Goal: Transaction & Acquisition: Purchase product/service

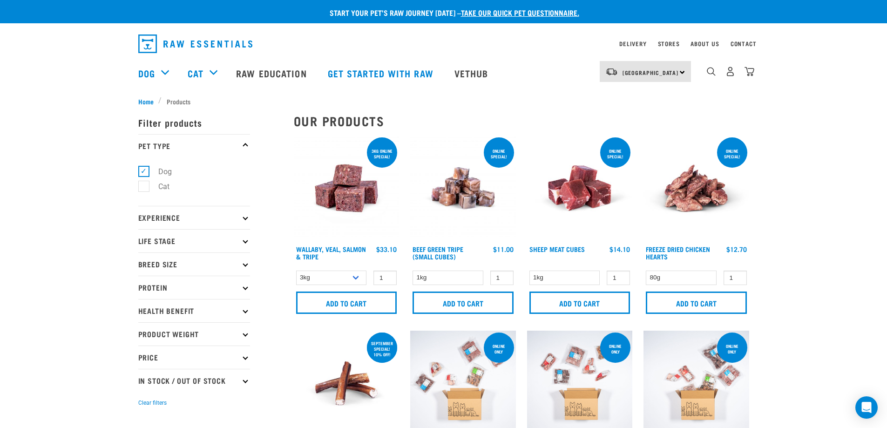
click at [452, 260] on div "ONLINE SPECIAL! 1 0 100" at bounding box center [462, 227] width 117 height 195
click at [582, 198] on img at bounding box center [580, 188] width 106 height 106
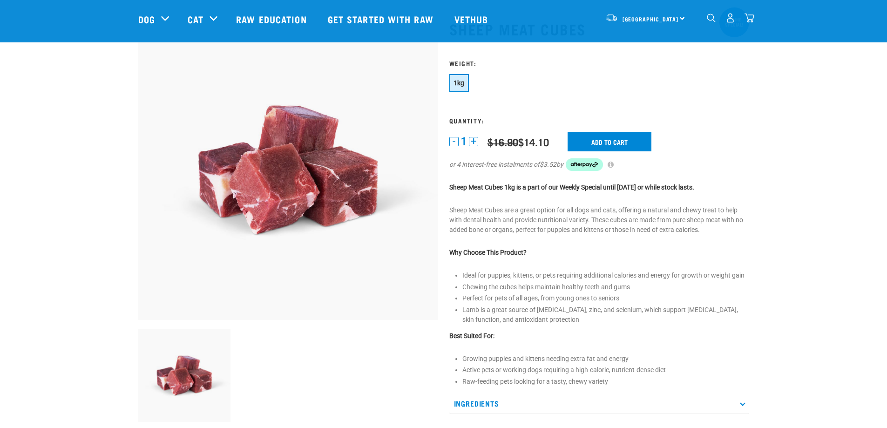
scroll to position [93, 0]
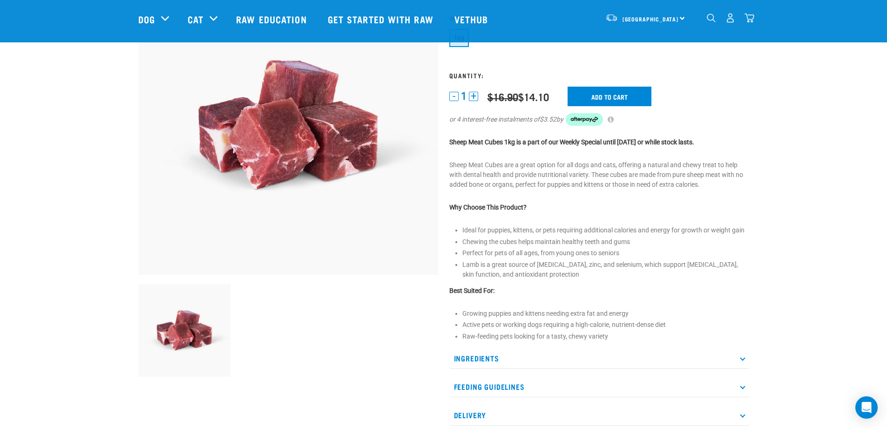
click at [743, 359] on icon at bounding box center [742, 357] width 5 height 5
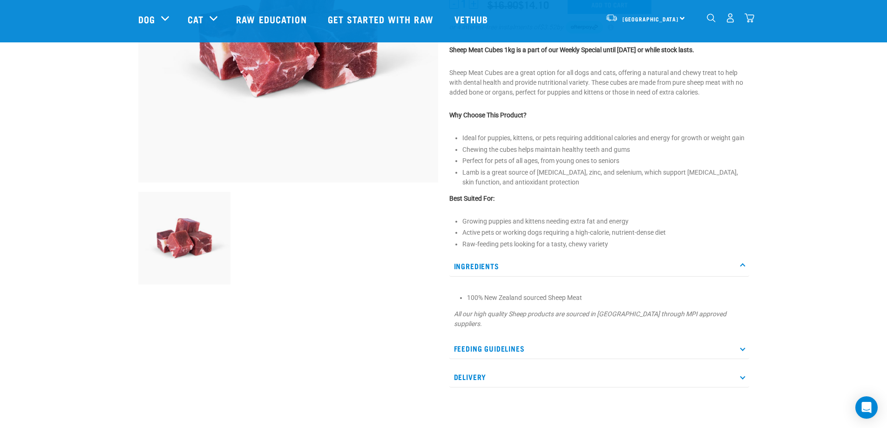
scroll to position [186, 0]
click at [741, 263] on icon at bounding box center [742, 264] width 5 height 5
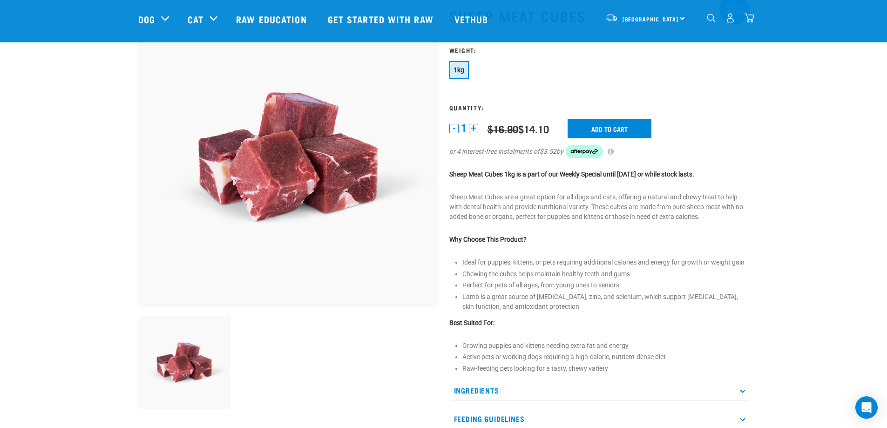
scroll to position [47, 0]
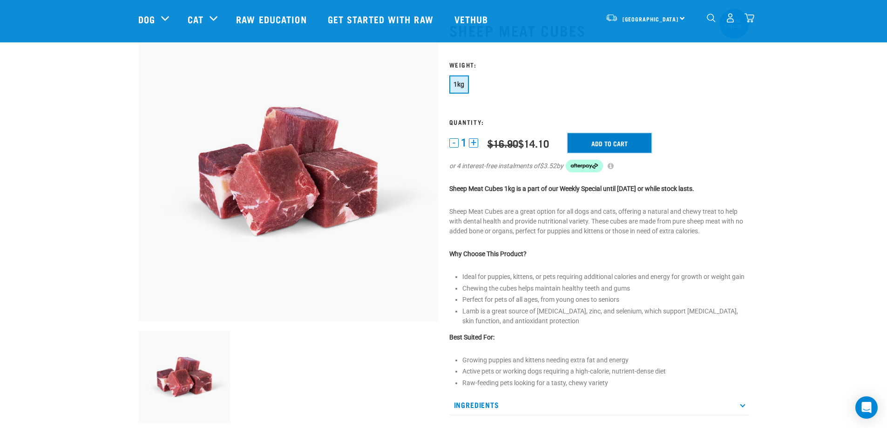
click at [615, 142] on input "Add to cart" at bounding box center [609, 143] width 84 height 20
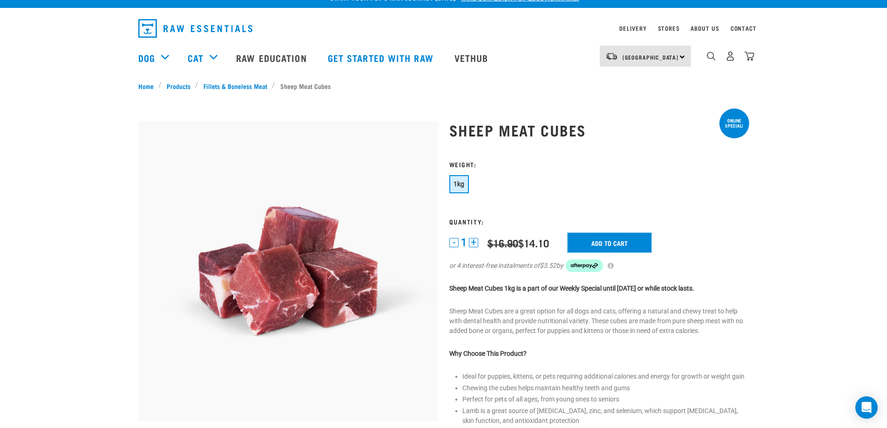
scroll to position [0, 0]
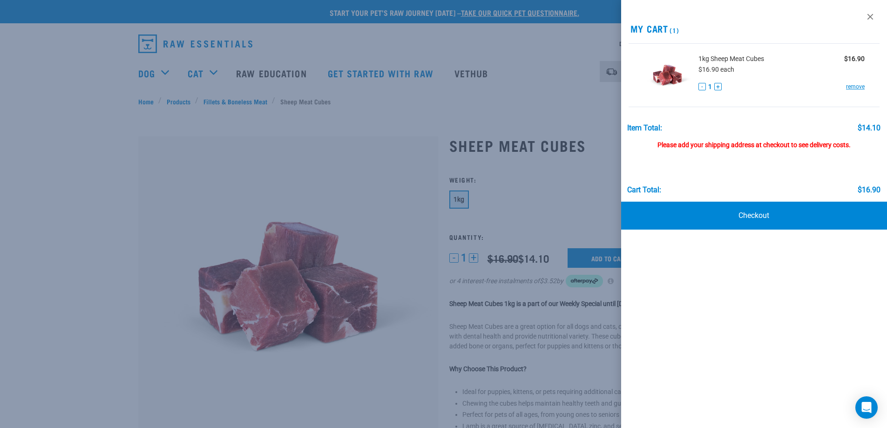
drag, startPoint x: 37, startPoint y: 155, endPoint x: 48, endPoint y: 153, distance: 11.3
click at [40, 155] on div at bounding box center [443, 214] width 887 height 428
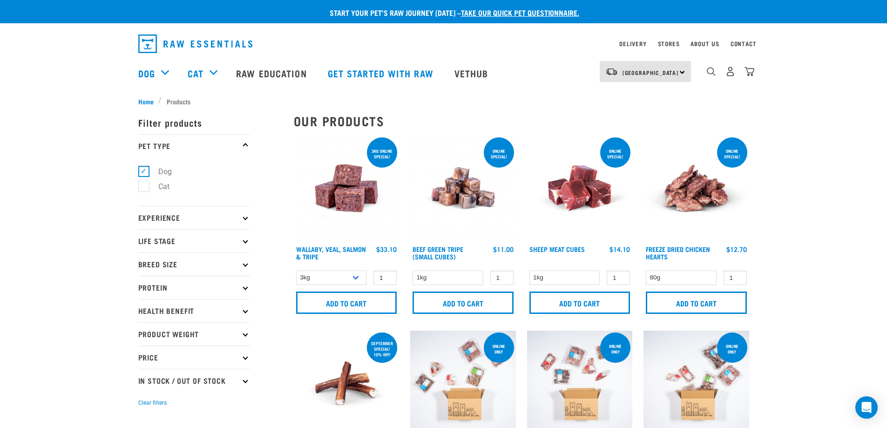
click at [243, 285] on p "Protein" at bounding box center [194, 287] width 112 height 23
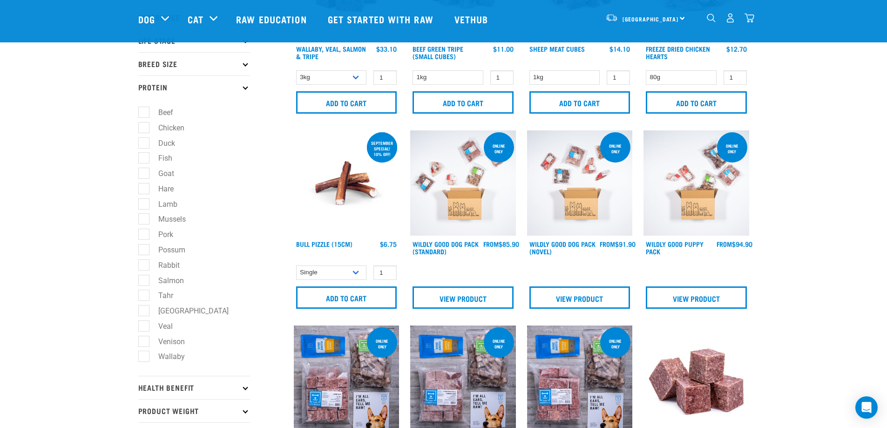
scroll to position [140, 0]
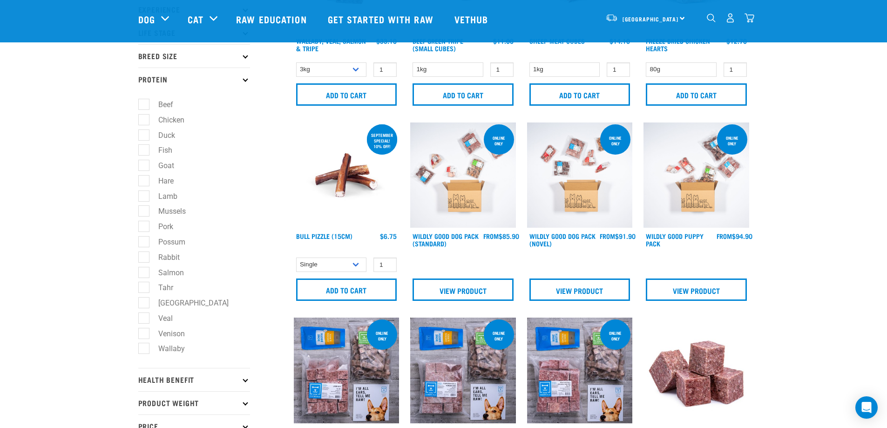
click at [144, 101] on label "Beef" at bounding box center [160, 105] width 34 height 12
click at [144, 101] on input "Beef" at bounding box center [141, 103] width 6 height 6
checkbox input "true"
drag, startPoint x: 143, startPoint y: 134, endPoint x: 177, endPoint y: 147, distance: 36.4
click at [146, 135] on label "Duck" at bounding box center [160, 135] width 35 height 12
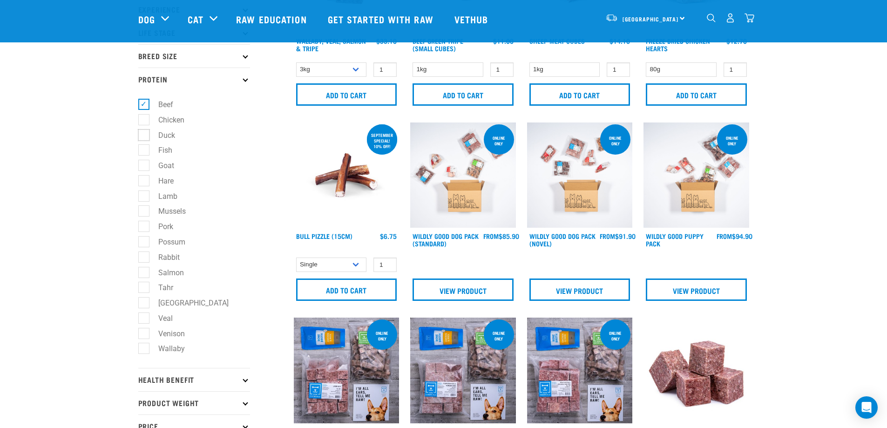
click at [144, 135] on input "Duck" at bounding box center [141, 133] width 6 height 6
checkbox input "true"
drag, startPoint x: 144, startPoint y: 151, endPoint x: 146, endPoint y: 158, distance: 6.8
click at [144, 152] on label "Fish" at bounding box center [159, 150] width 33 height 12
click at [144, 152] on input "Fish" at bounding box center [141, 149] width 6 height 6
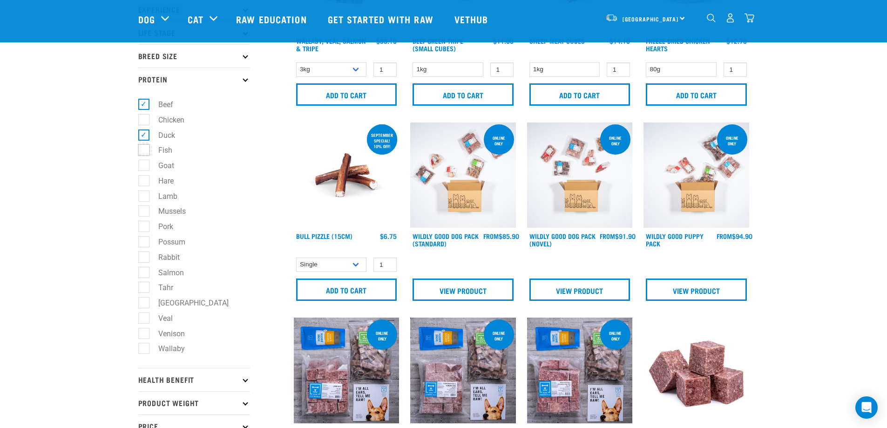
checkbox input "true"
click at [143, 168] on label "Goat" at bounding box center [160, 166] width 34 height 12
click at [143, 167] on input "Goat" at bounding box center [141, 164] width 6 height 6
checkbox input "true"
drag, startPoint x: 144, startPoint y: 182, endPoint x: 148, endPoint y: 191, distance: 9.8
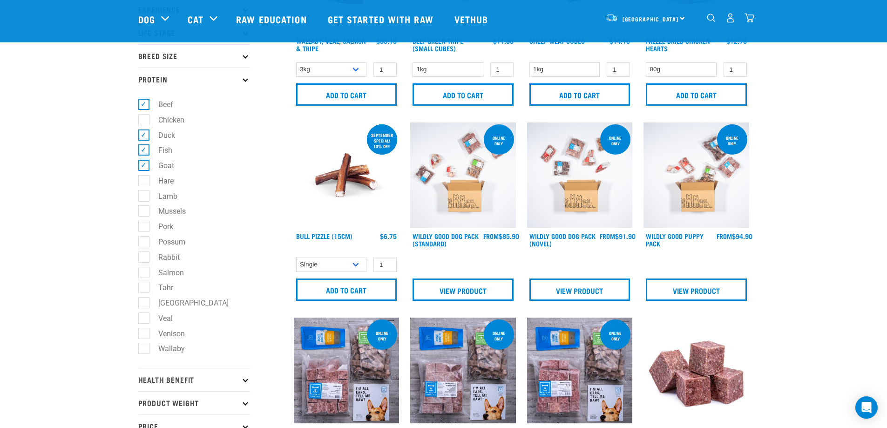
click at [144, 183] on label "Hare" at bounding box center [160, 181] width 34 height 12
click at [144, 182] on input "Hare" at bounding box center [141, 179] width 6 height 6
checkbox input "true"
drag, startPoint x: 148, startPoint y: 196, endPoint x: 151, endPoint y: 210, distance: 14.3
click at [148, 198] on label "Lamb" at bounding box center [162, 196] width 38 height 12
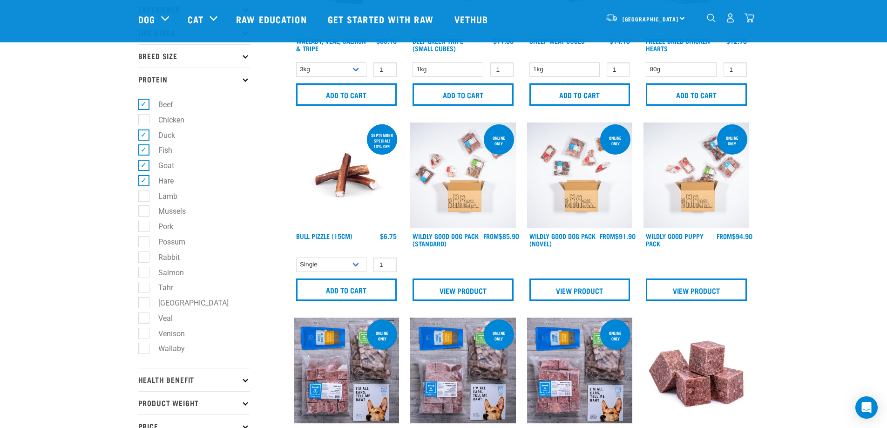
click at [144, 197] on input "Lamb" at bounding box center [141, 194] width 6 height 6
checkbox input "true"
click at [146, 270] on label "Salmon" at bounding box center [165, 273] width 44 height 12
click at [144, 270] on input "Salmon" at bounding box center [141, 271] width 6 height 6
checkbox input "true"
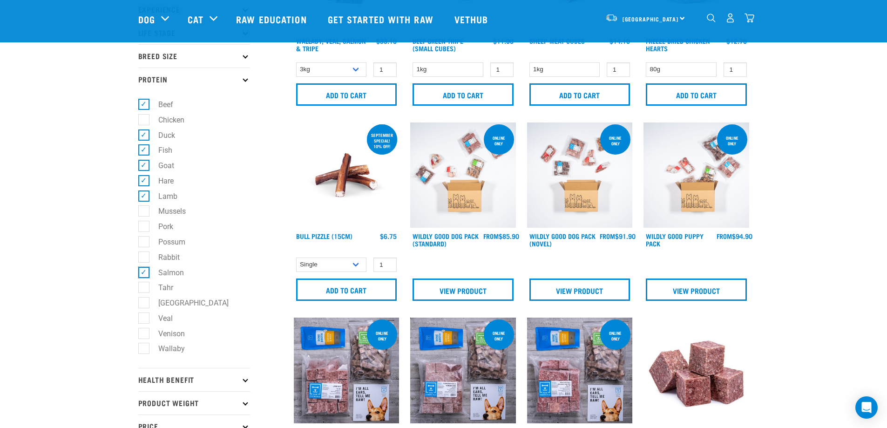
scroll to position [186, 0]
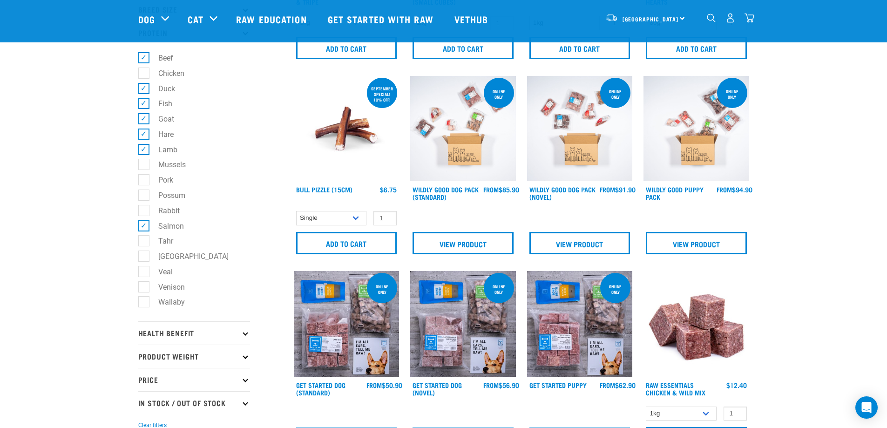
click at [143, 243] on label "Tahr" at bounding box center [160, 241] width 34 height 12
click at [143, 243] on input "Tahr" at bounding box center [141, 239] width 6 height 6
checkbox input "true"
click at [145, 300] on label "Wallaby" at bounding box center [165, 302] width 45 height 12
click at [144, 300] on input "Wallaby" at bounding box center [141, 300] width 6 height 6
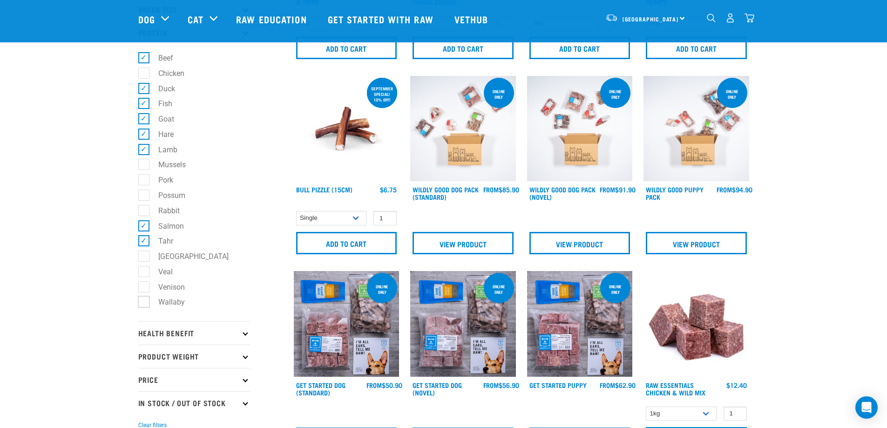
checkbox input "true"
drag, startPoint x: 144, startPoint y: 287, endPoint x: 144, endPoint y: 280, distance: 7.0
click at [144, 286] on label "Venison" at bounding box center [165, 287] width 45 height 12
click at [144, 286] on input "Venison" at bounding box center [141, 285] width 6 height 6
checkbox input "true"
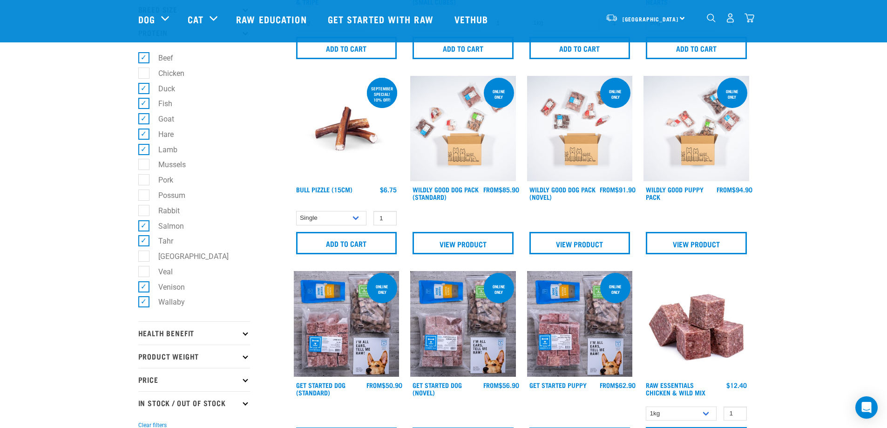
click at [144, 273] on label "Veal" at bounding box center [159, 272] width 33 height 12
click at [144, 273] on input "Veal" at bounding box center [141, 270] width 6 height 6
checkbox input "true"
click at [144, 263] on ul "Beef Chicken Duck Fish Goat Hare Lamb Mussels Pork Possum" at bounding box center [194, 182] width 112 height 277
click at [144, 259] on label "Turkey" at bounding box center [187, 256] width 89 height 12
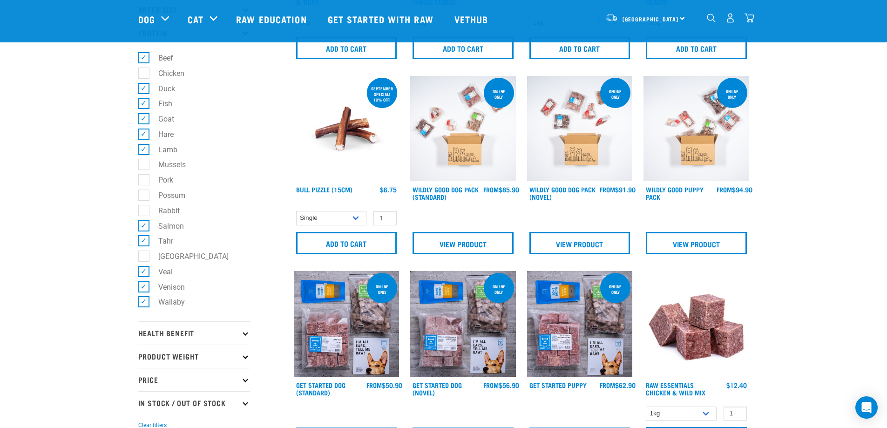
click at [144, 257] on input "Turkey" at bounding box center [141, 254] width 6 height 6
checkbox input "true"
click at [143, 209] on label "Rabbit" at bounding box center [163, 211] width 40 height 12
click at [142, 209] on input "Rabbit" at bounding box center [141, 209] width 6 height 6
checkbox input "true"
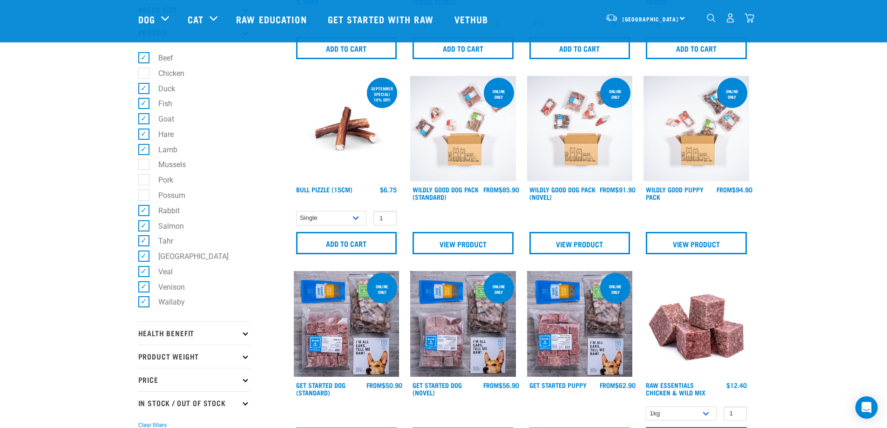
drag, startPoint x: 142, startPoint y: 196, endPoint x: 143, endPoint y: 184, distance: 12.2
click at [143, 195] on label "Possum" at bounding box center [166, 195] width 46 height 12
click at [142, 195] on input "Possum" at bounding box center [141, 193] width 6 height 6
checkbox input "true"
drag, startPoint x: 144, startPoint y: 176, endPoint x: 144, endPoint y: 164, distance: 12.6
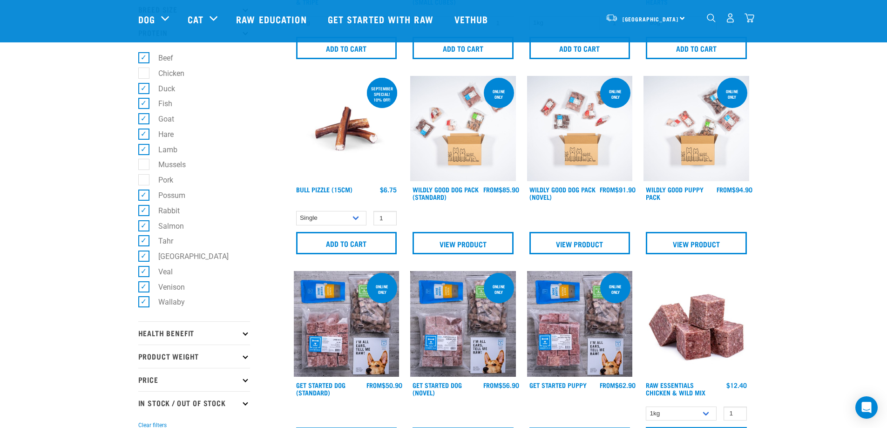
click at [144, 175] on label "Pork" at bounding box center [160, 180] width 34 height 12
click at [144, 175] on input "Pork" at bounding box center [141, 178] width 6 height 6
checkbox input "true"
click at [144, 163] on label "Mussels" at bounding box center [166, 165] width 46 height 12
click at [144, 163] on input "Mussels" at bounding box center [141, 163] width 6 height 6
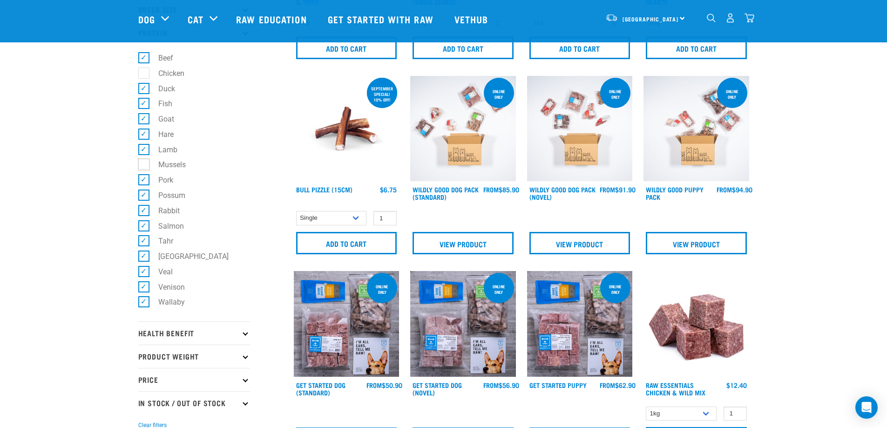
checkbox input "true"
click at [143, 88] on label "Duck" at bounding box center [160, 89] width 35 height 12
click at [143, 88] on input "Duck" at bounding box center [141, 87] width 6 height 6
checkbox input "false"
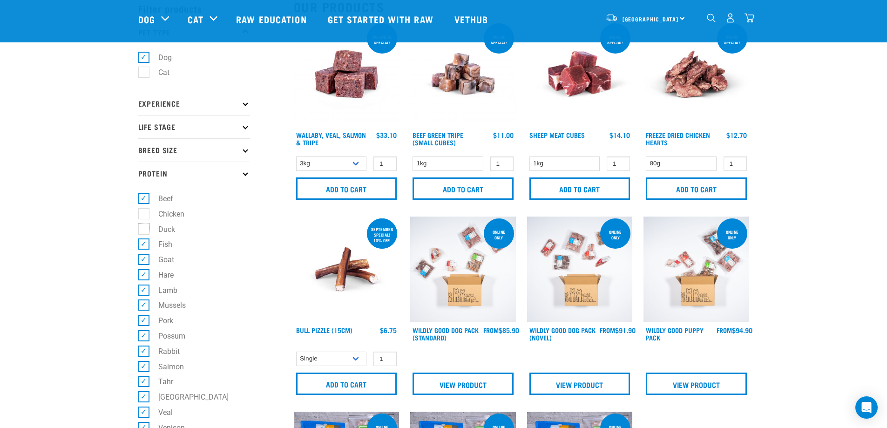
scroll to position [0, 0]
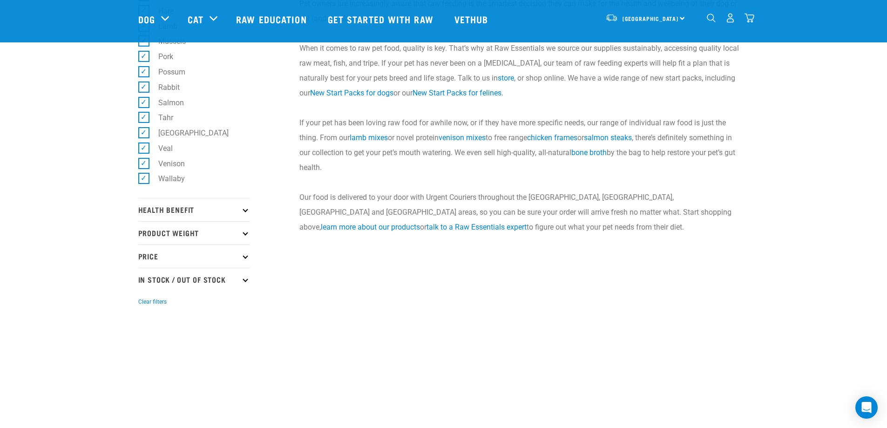
scroll to position [326, 0]
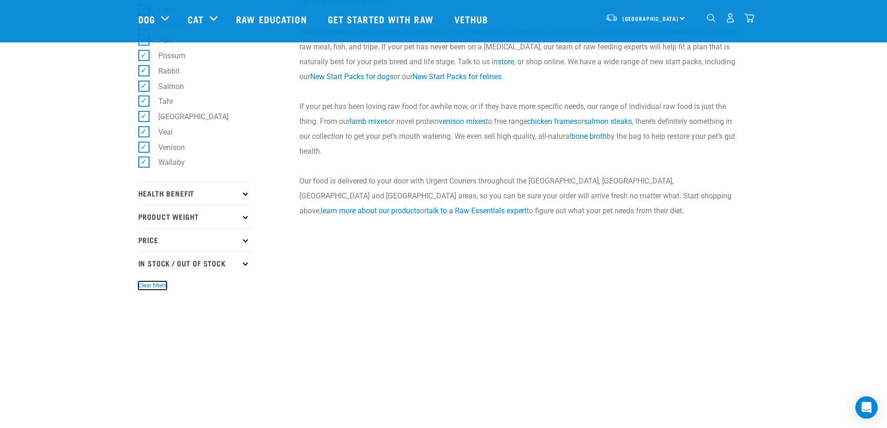
click at [148, 284] on button "Clear filters" at bounding box center [152, 285] width 28 height 8
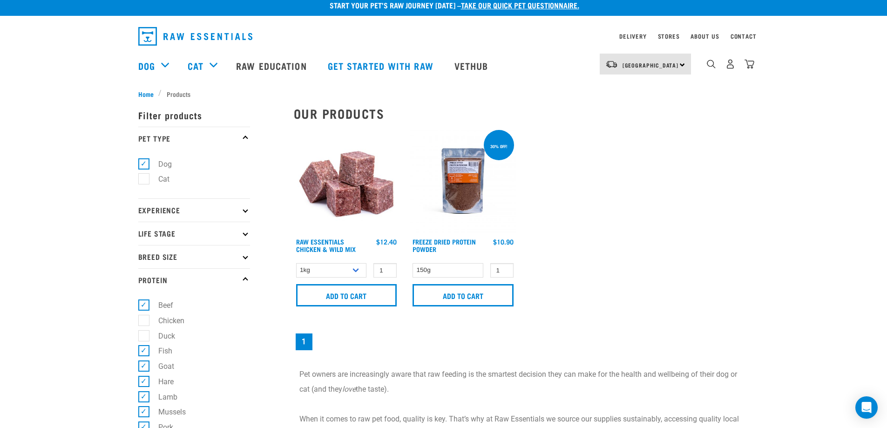
scroll to position [0, 0]
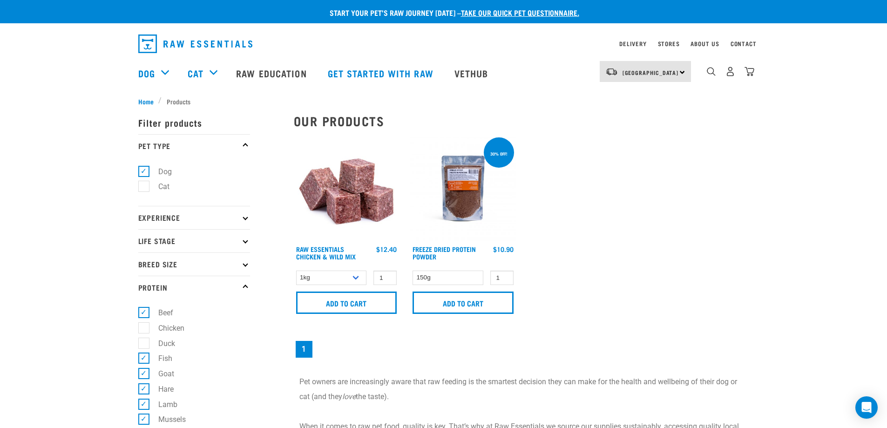
click at [180, 42] on img "dropdown navigation" at bounding box center [195, 43] width 114 height 19
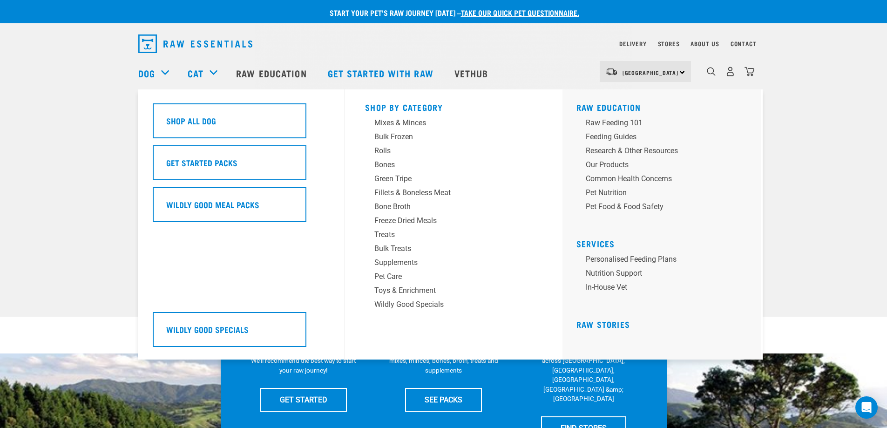
click at [165, 71] on div "Dog" at bounding box center [158, 72] width 40 height 37
click at [397, 136] on div "Bulk Frozen" at bounding box center [446, 136] width 145 height 11
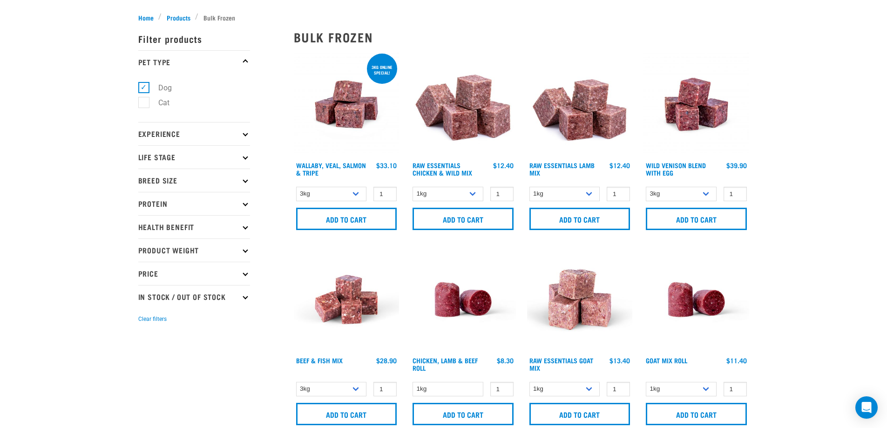
scroll to position [93, 0]
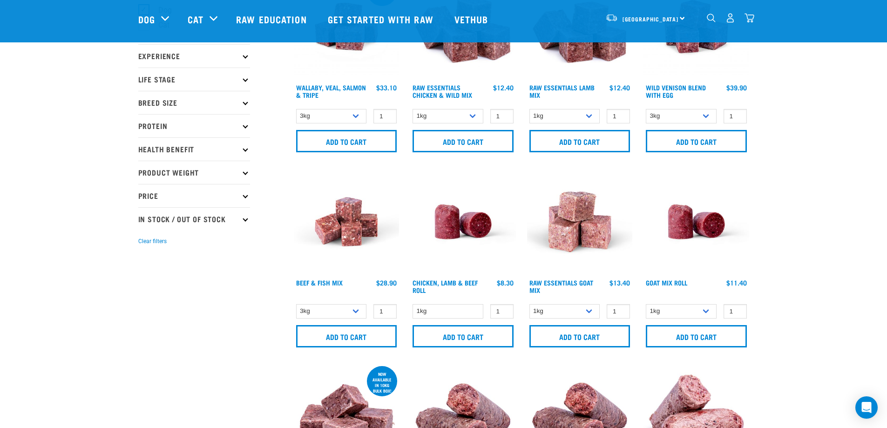
click at [245, 128] on icon at bounding box center [245, 125] width 5 height 5
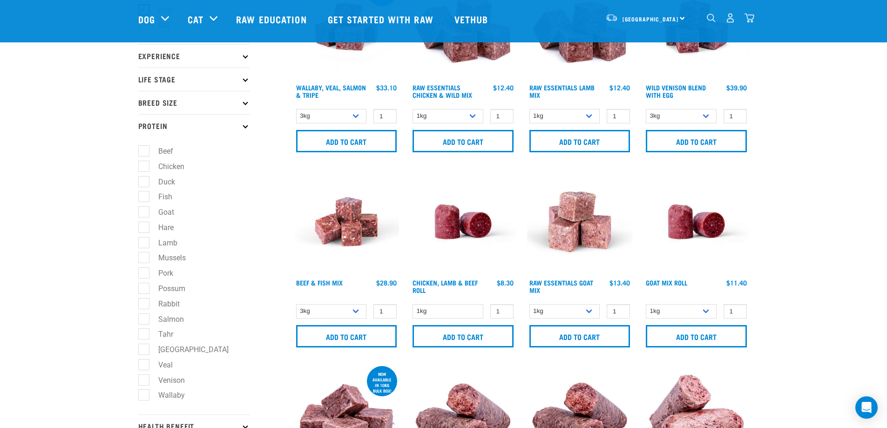
click at [245, 125] on icon at bounding box center [245, 125] width 5 height 5
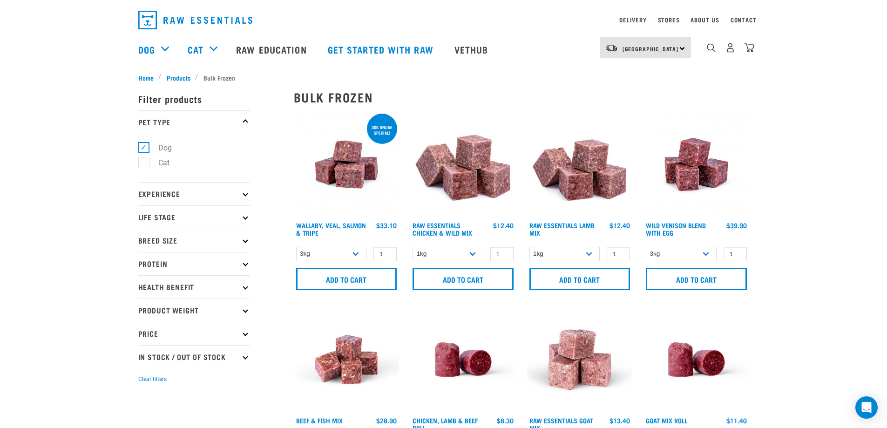
scroll to position [47, 0]
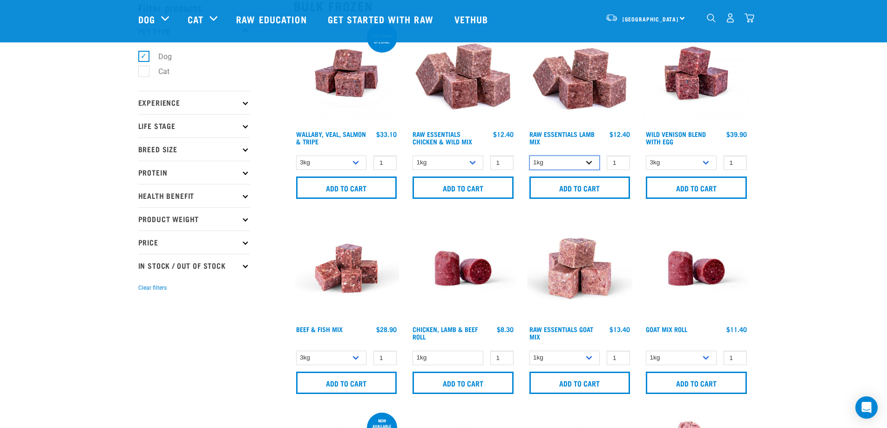
click at [586, 161] on select "1kg 3kg Bulk (10kg)" at bounding box center [564, 162] width 71 height 14
select select "24"
click at [529, 155] on select "1kg 3kg Bulk (10kg)" at bounding box center [564, 162] width 71 height 14
click at [578, 83] on img at bounding box center [580, 73] width 106 height 106
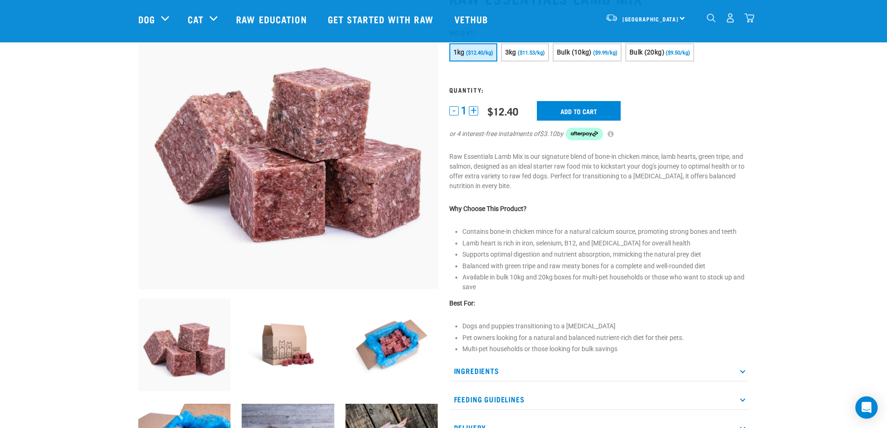
scroll to position [93, 0]
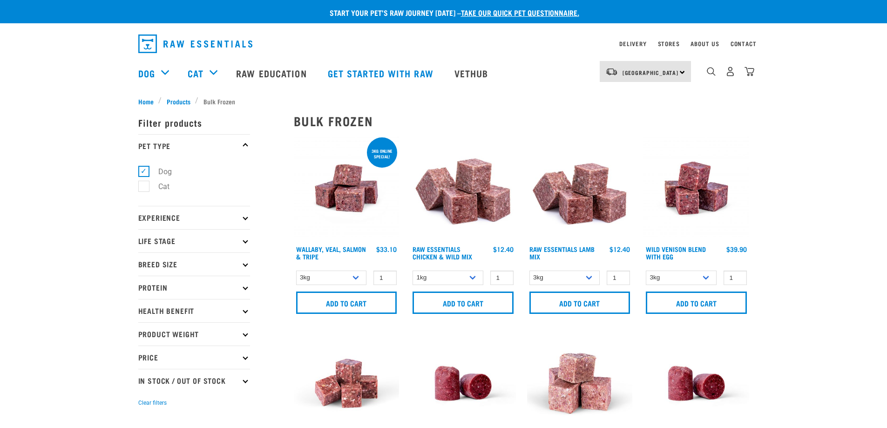
select select "24"
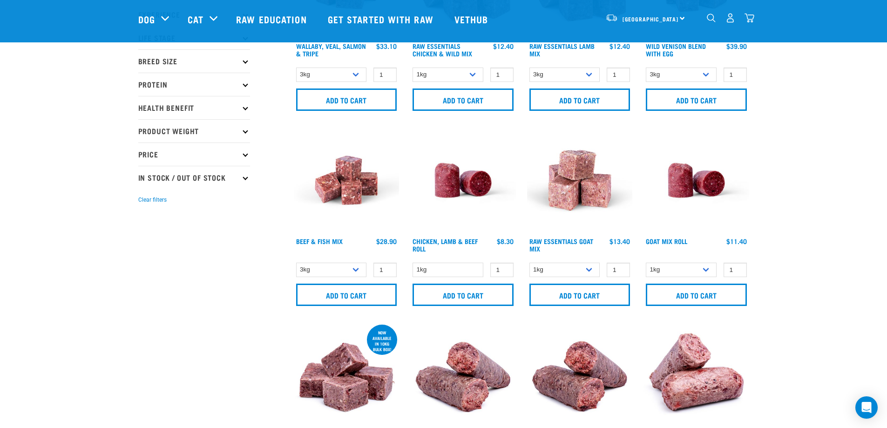
scroll to position [155, 0]
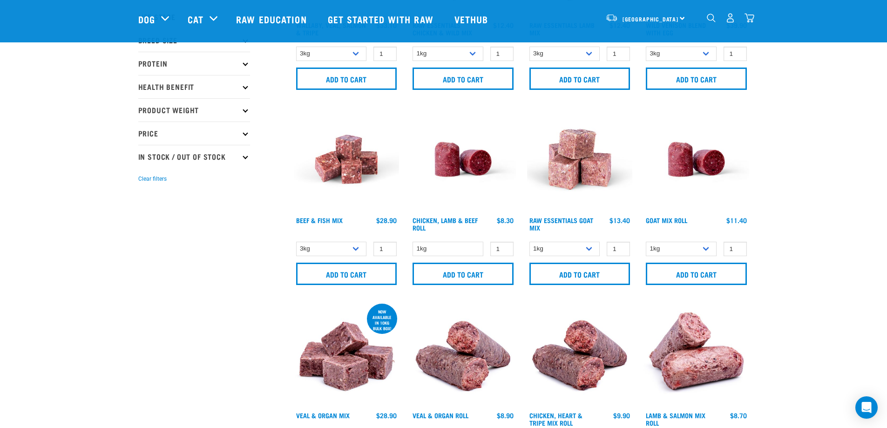
click at [688, 159] on img at bounding box center [696, 160] width 106 height 106
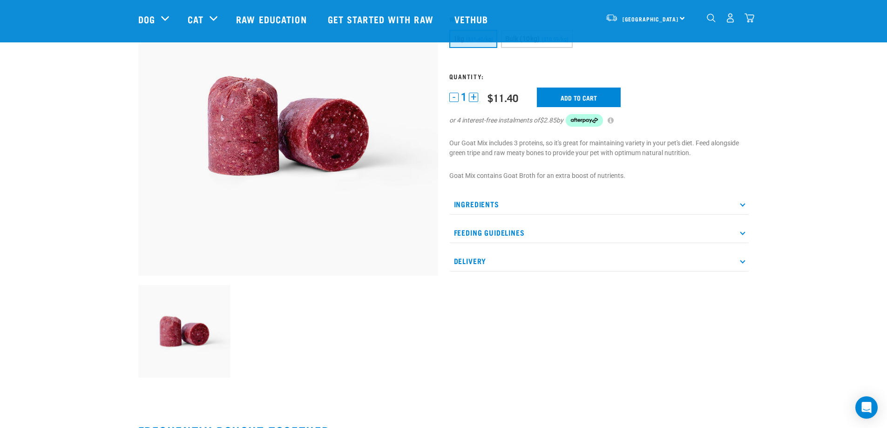
scroll to position [93, 0]
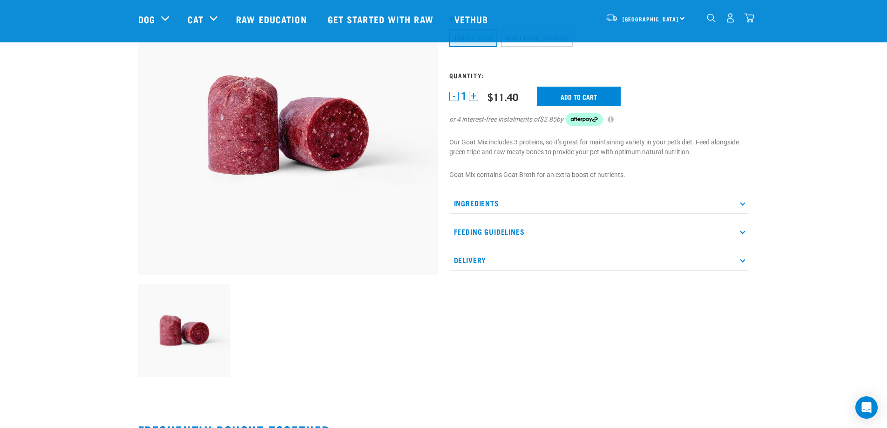
click at [742, 201] on icon at bounding box center [742, 203] width 5 height 5
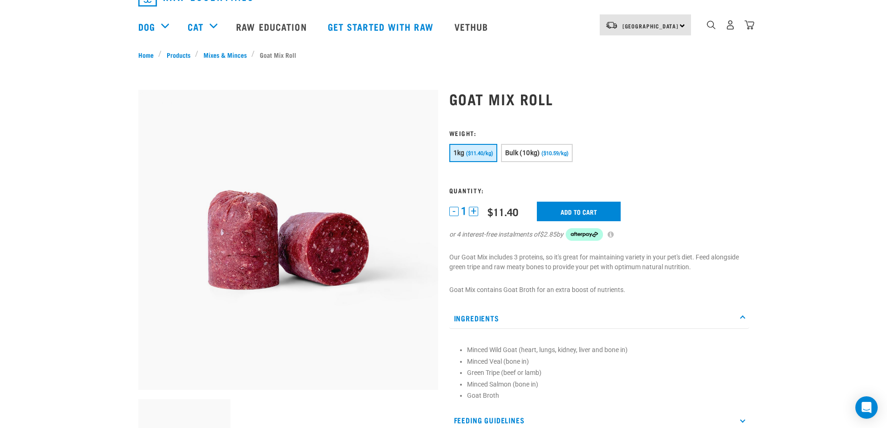
scroll to position [0, 0]
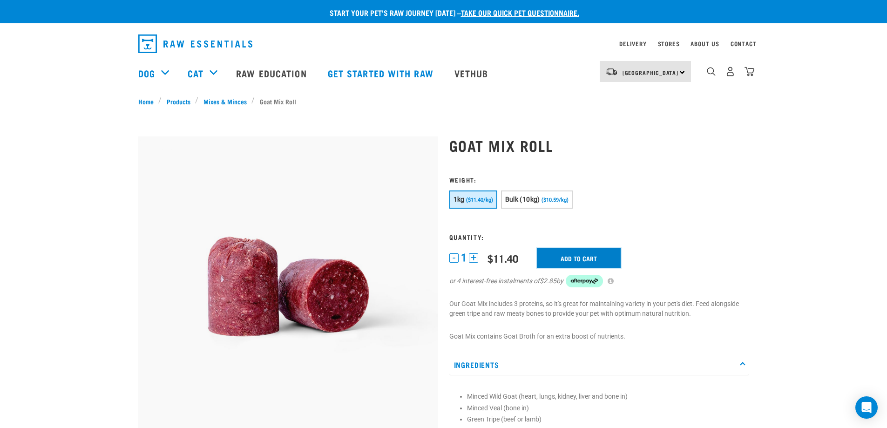
click at [572, 256] on input "Add to cart" at bounding box center [579, 258] width 84 height 20
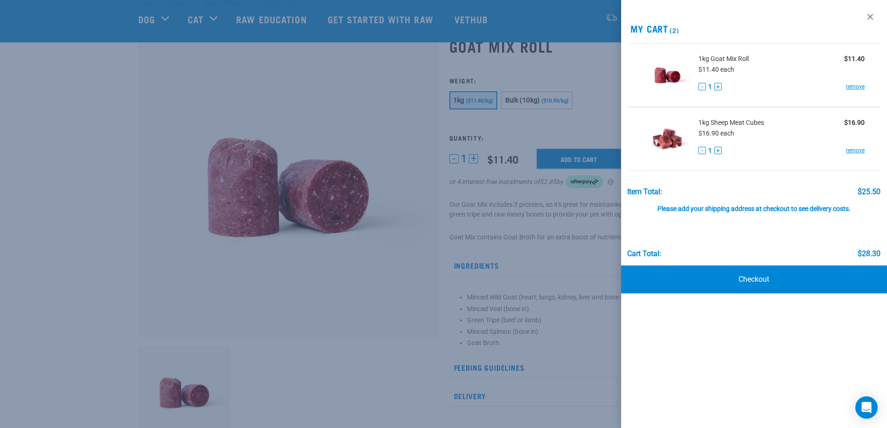
scroll to position [47, 0]
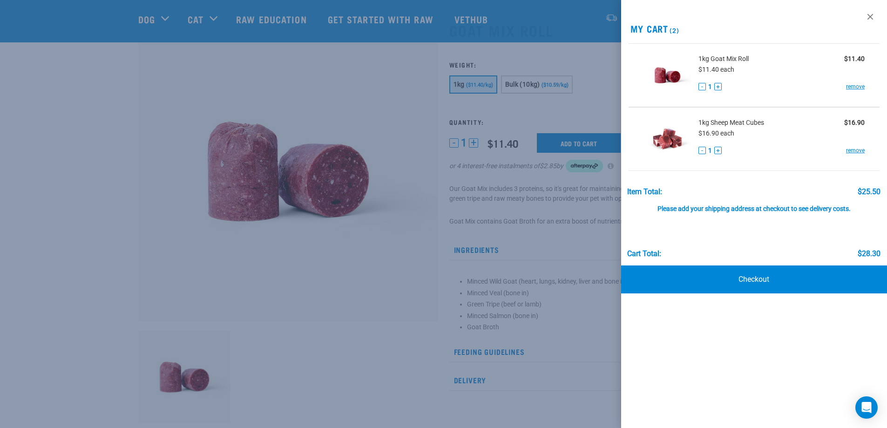
click at [123, 172] on div at bounding box center [443, 214] width 887 height 428
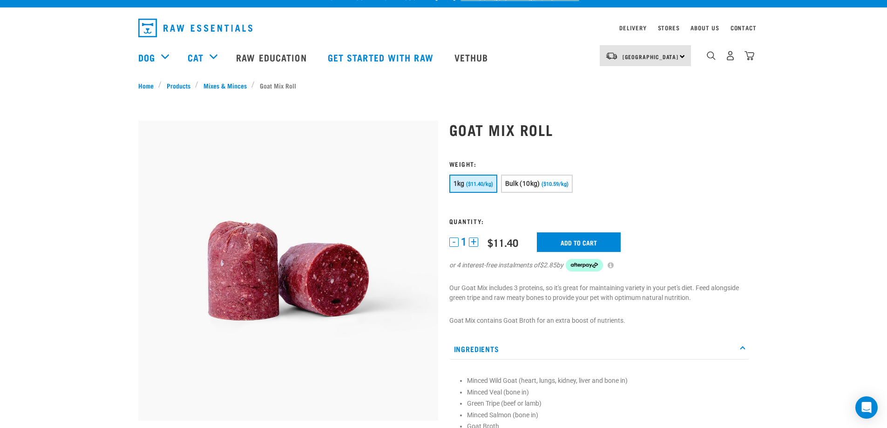
scroll to position [0, 0]
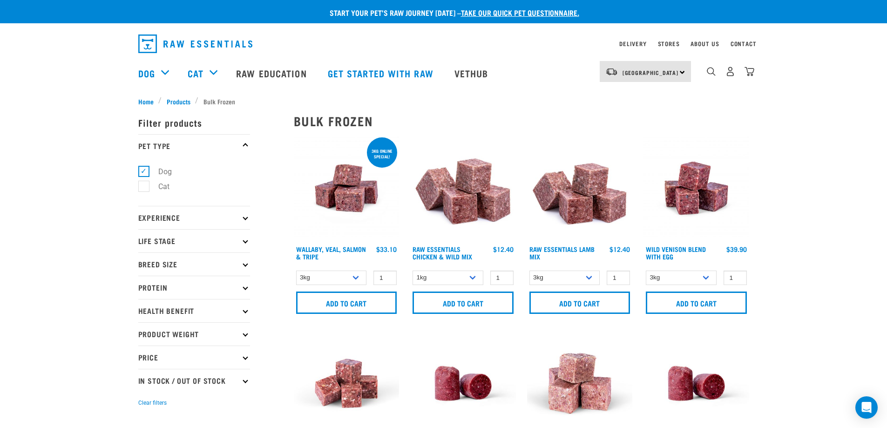
select select "24"
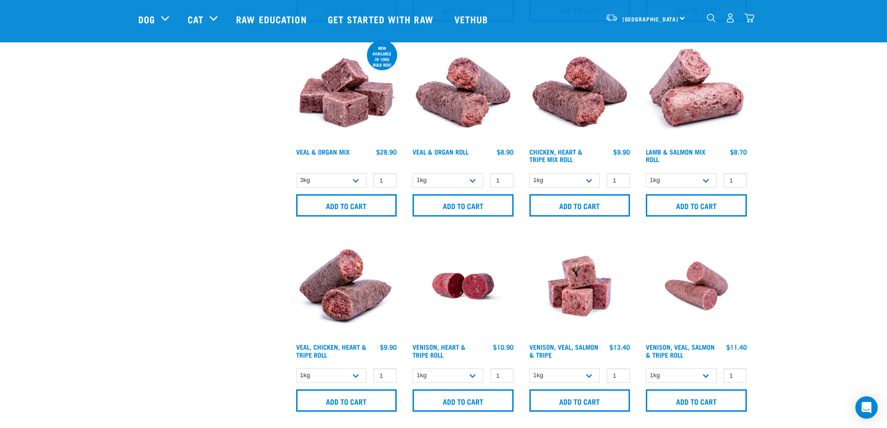
scroll to position [372, 0]
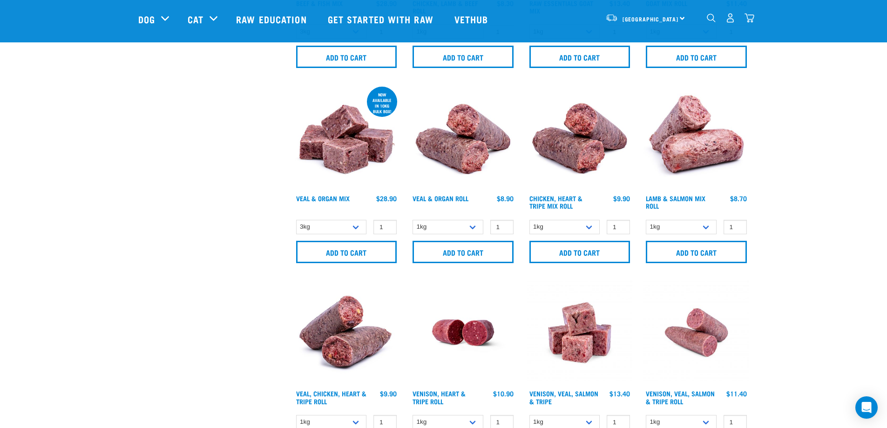
click at [341, 152] on img at bounding box center [347, 138] width 106 height 106
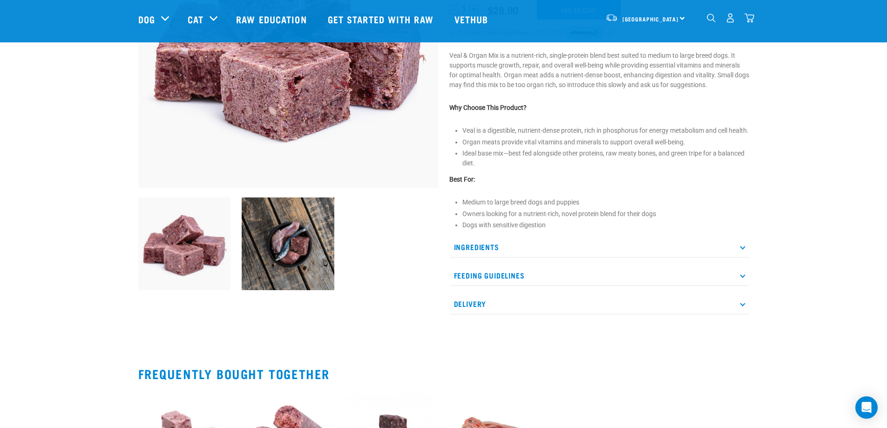
scroll to position [186, 0]
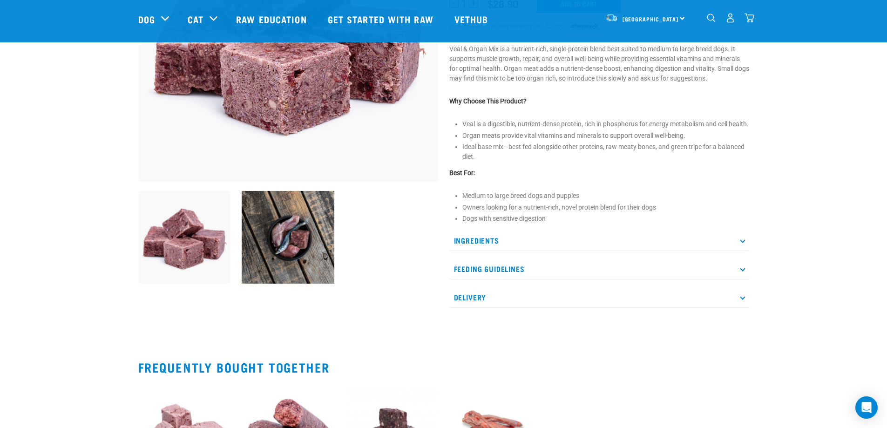
click at [743, 243] on icon at bounding box center [742, 240] width 5 height 5
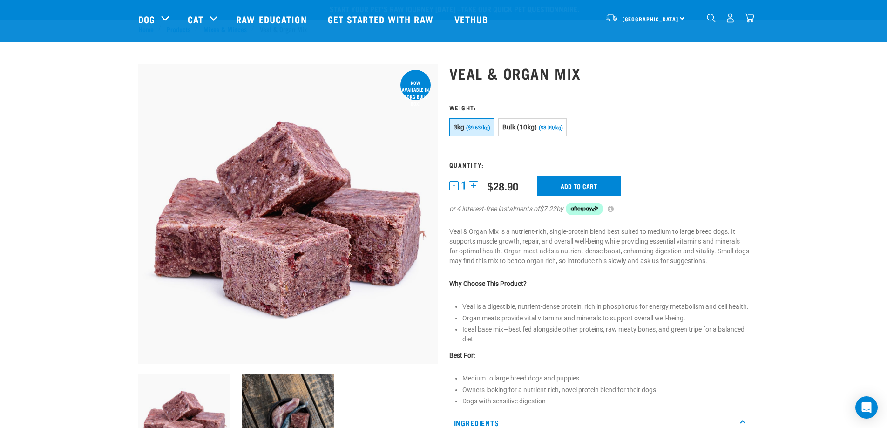
scroll to position [0, 0]
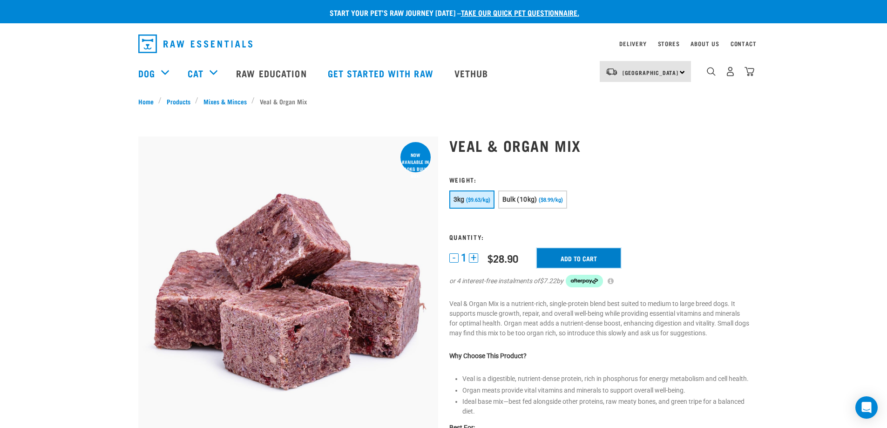
click at [575, 258] on input "Add to cart" at bounding box center [579, 258] width 84 height 20
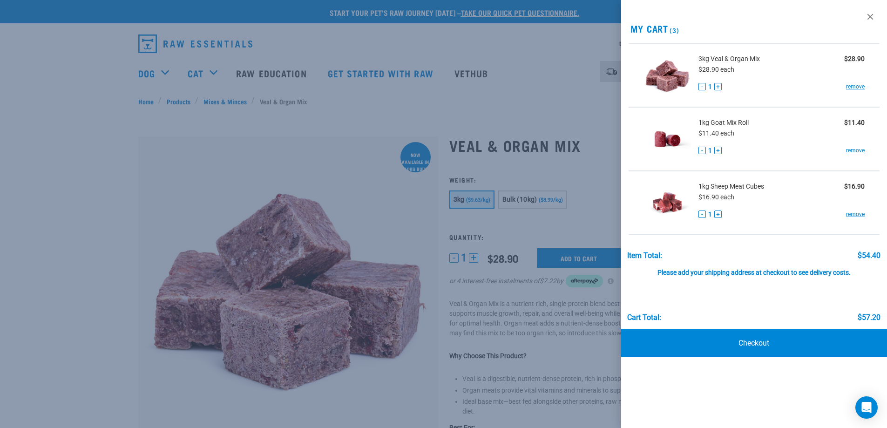
click at [49, 155] on div at bounding box center [443, 214] width 887 height 428
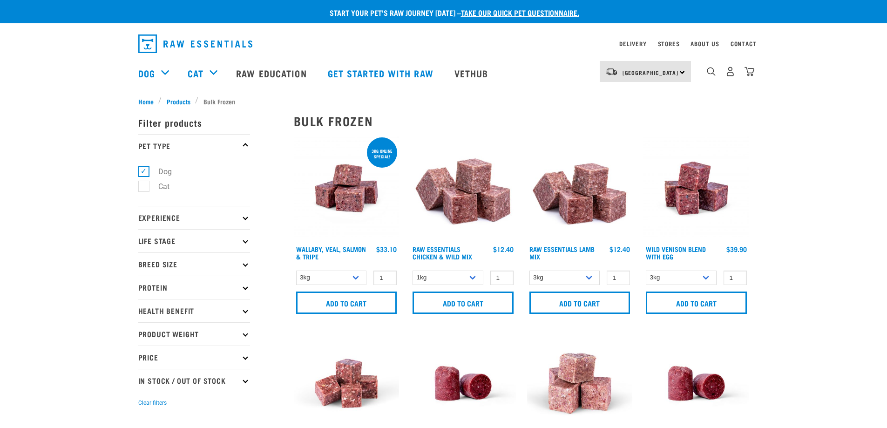
select select "24"
click at [750, 75] on img "dropdown navigation" at bounding box center [749, 72] width 10 height 10
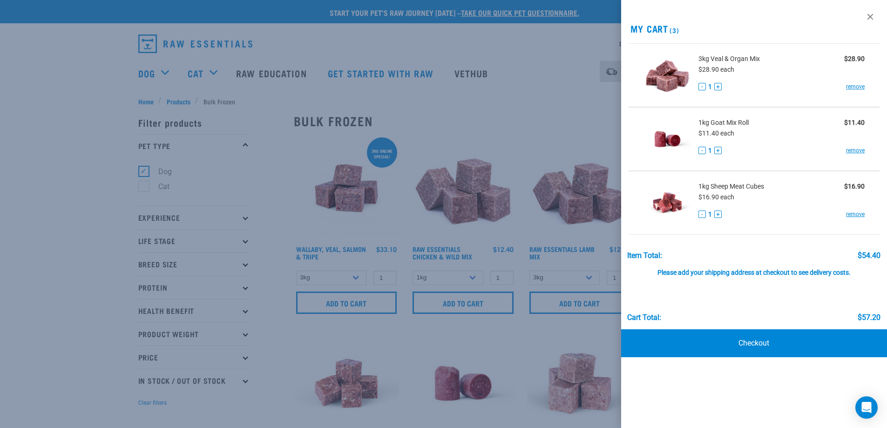
click at [40, 213] on div at bounding box center [443, 214] width 887 height 428
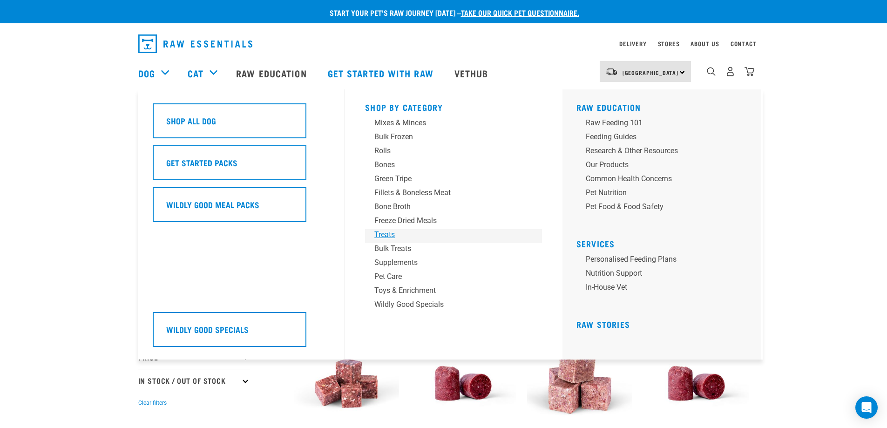
click at [384, 233] on div "Treats" at bounding box center [446, 234] width 145 height 11
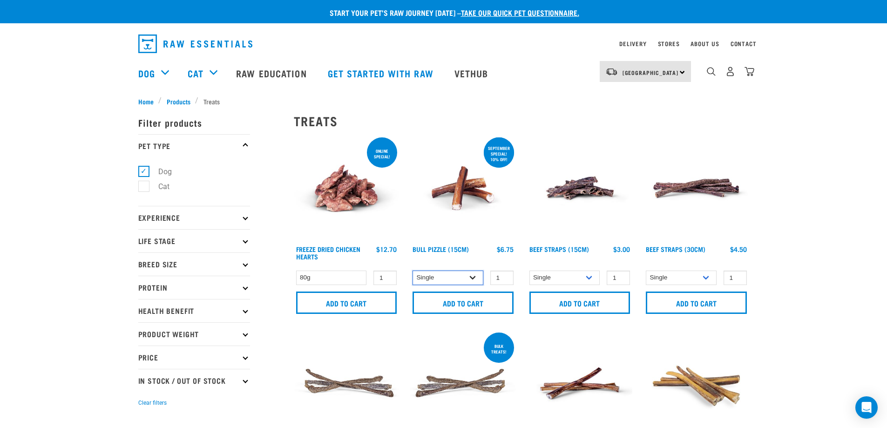
click at [475, 278] on select "Single 10 per pack 25 per pack" at bounding box center [447, 277] width 71 height 14
click at [412, 270] on select "Single 10 per pack 25 per pack" at bounding box center [447, 277] width 71 height 14
click at [473, 278] on select "Single 10 per pack 25 per pack" at bounding box center [447, 277] width 71 height 14
select select "323237"
click at [412, 270] on select "Single 10 per pack 25 per pack" at bounding box center [447, 277] width 71 height 14
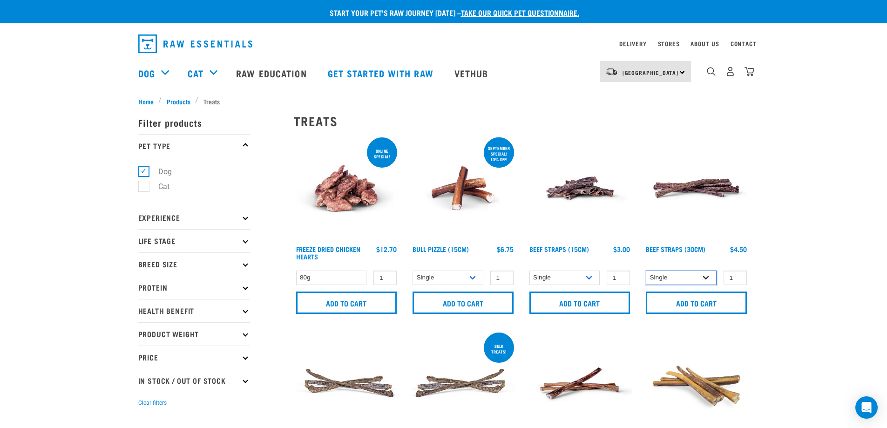
click at [705, 280] on select "Single 6 per pack 25 per pack" at bounding box center [681, 277] width 71 height 14
select select "15446"
click at [646, 270] on select "Single 6 per pack 25 per pack" at bounding box center [681, 277] width 71 height 14
click at [697, 305] on input "Add to cart" at bounding box center [696, 302] width 101 height 22
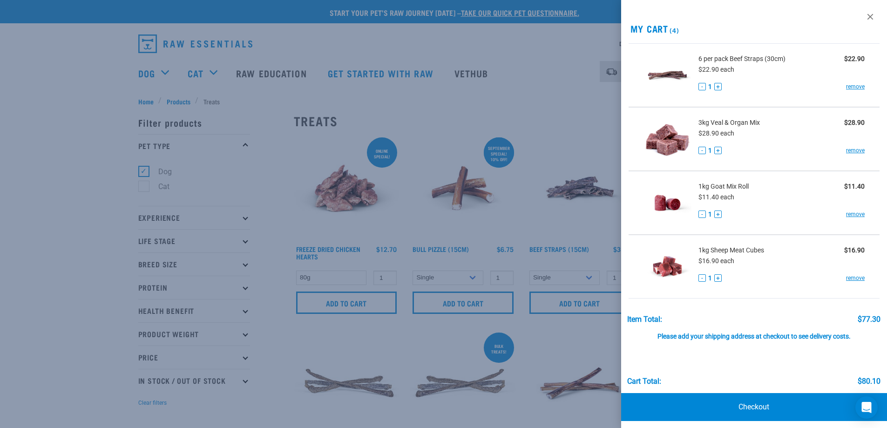
click at [51, 286] on div at bounding box center [443, 214] width 887 height 428
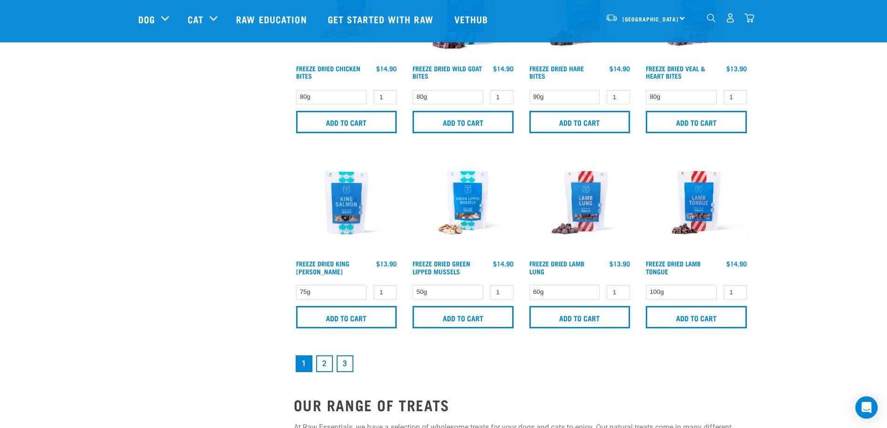
scroll to position [1303, 0]
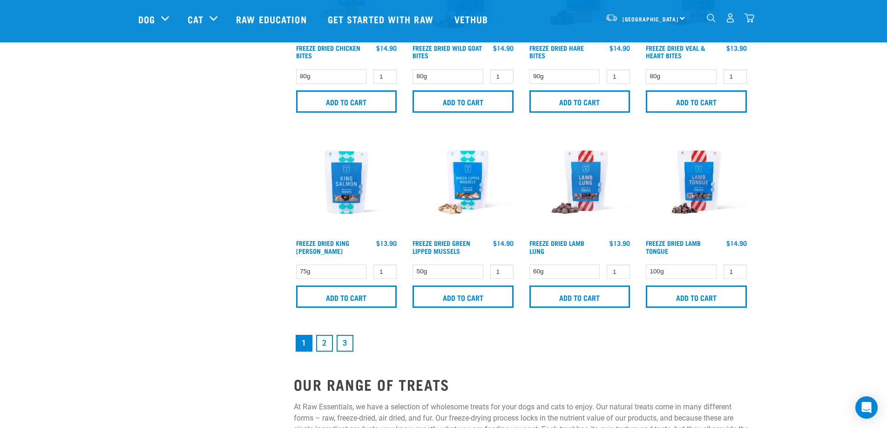
click at [320, 342] on link "2" at bounding box center [324, 343] width 17 height 17
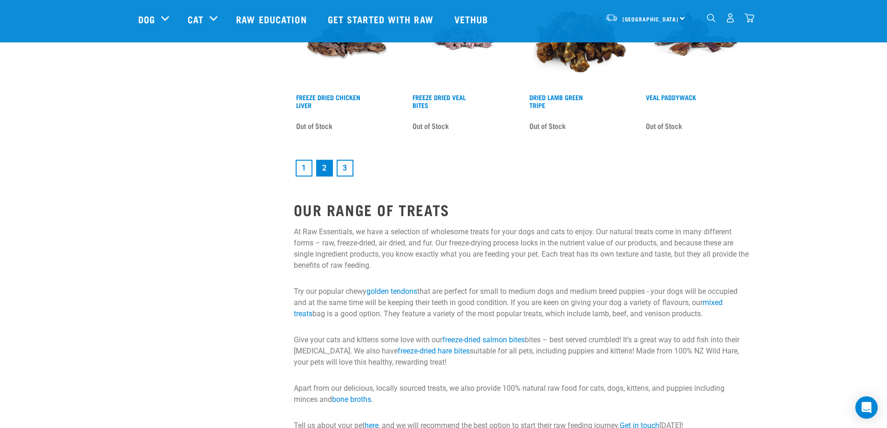
scroll to position [1396, 0]
click at [299, 168] on link "1" at bounding box center [304, 168] width 17 height 17
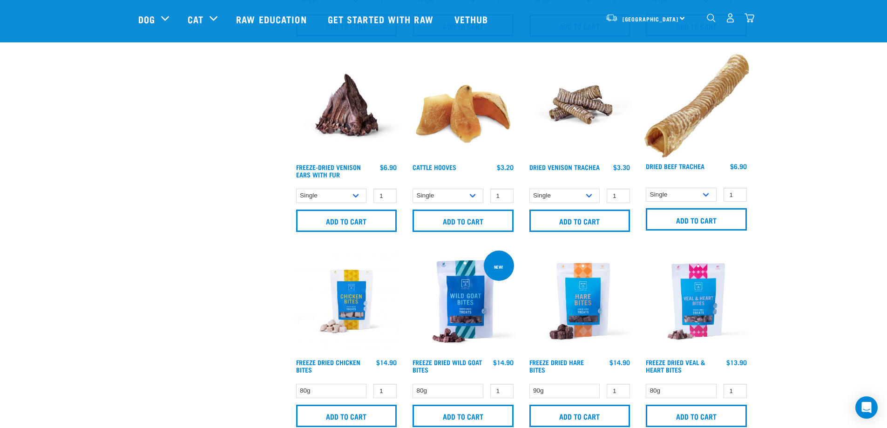
scroll to position [1210, 0]
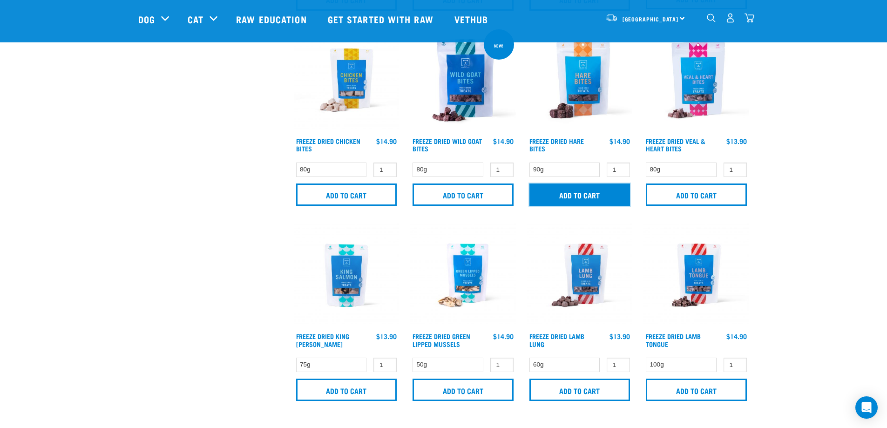
click at [581, 195] on input "Add to cart" at bounding box center [579, 194] width 101 height 22
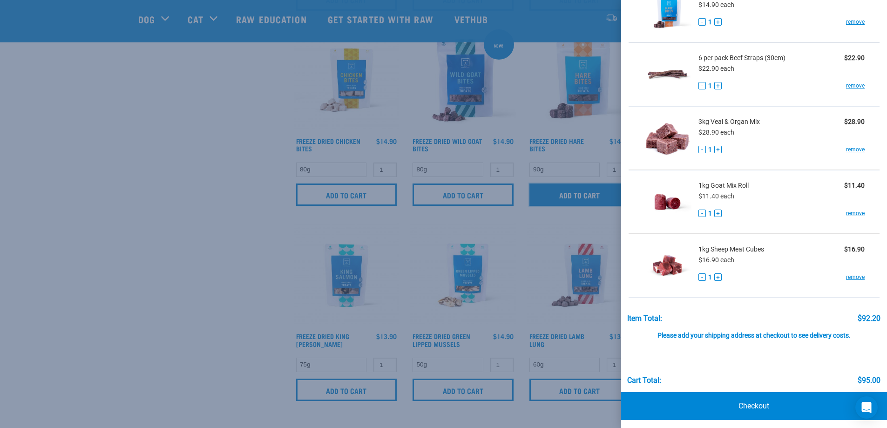
scroll to position [68, 0]
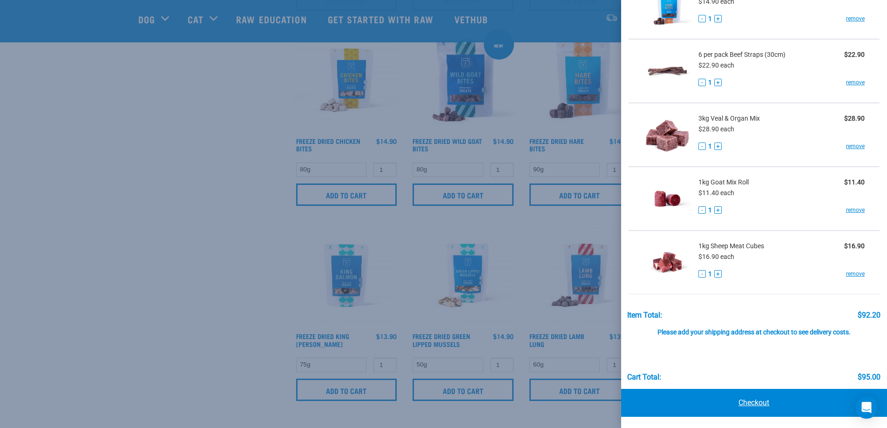
click at [746, 407] on link "Checkout" at bounding box center [754, 403] width 266 height 28
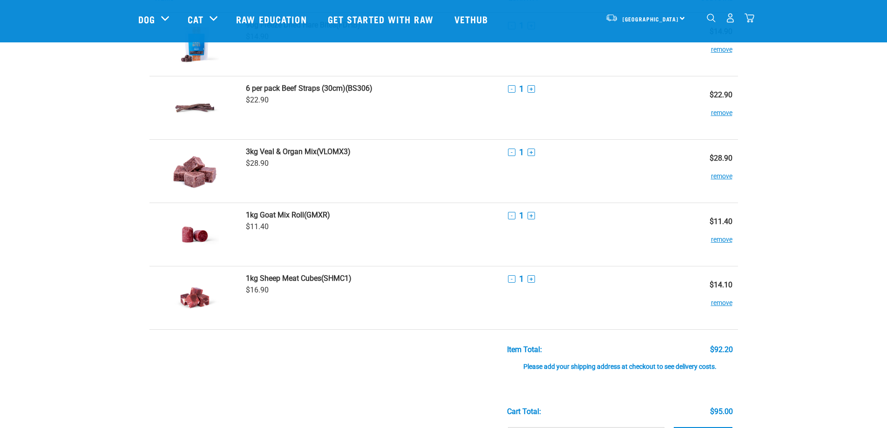
scroll to position [233, 0]
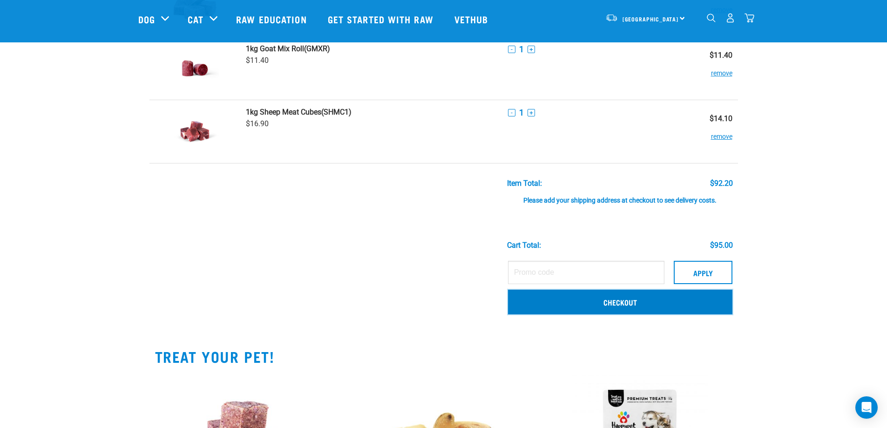
click at [625, 303] on link "Checkout" at bounding box center [620, 302] width 224 height 24
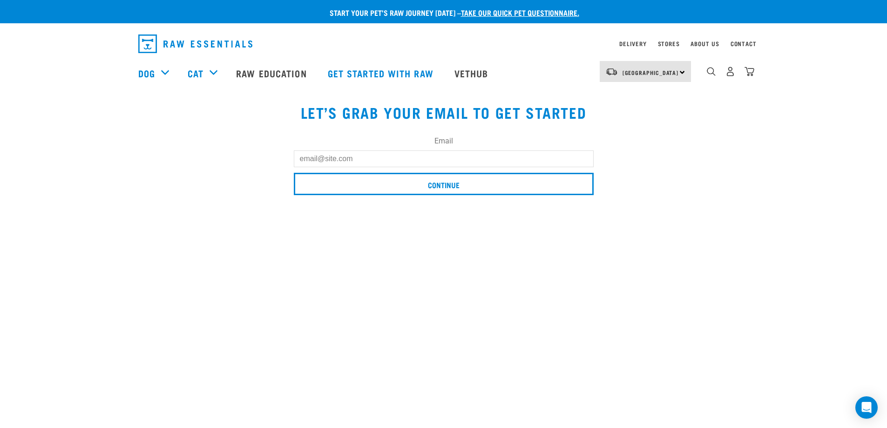
click at [363, 159] on input "Email" at bounding box center [444, 158] width 300 height 17
type input "[EMAIL_ADDRESS][DOMAIN_NAME]"
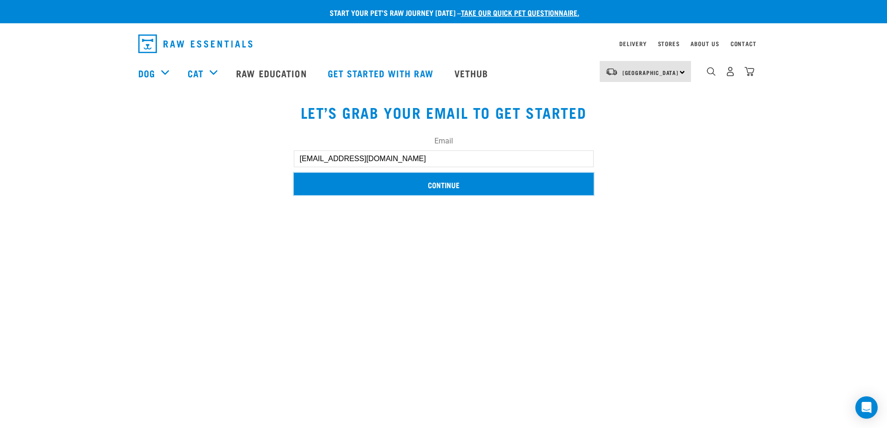
click at [430, 185] on input "Continue" at bounding box center [444, 184] width 300 height 22
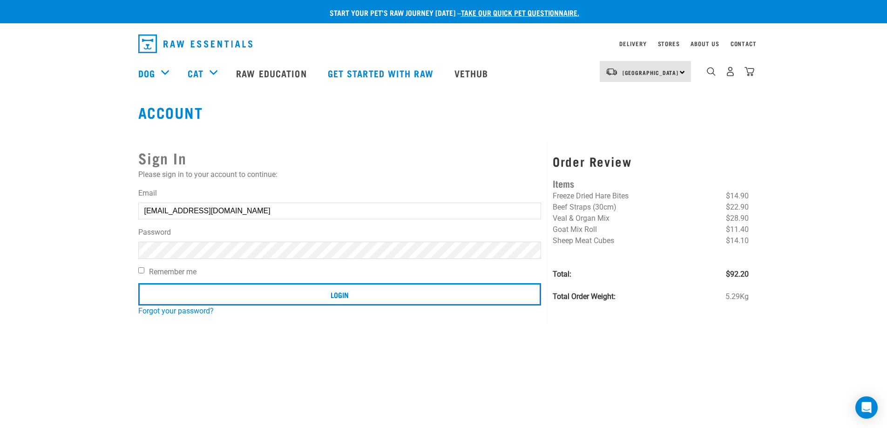
click at [139, 270] on input "Remember me" at bounding box center [141, 270] width 6 height 6
checkbox input "true"
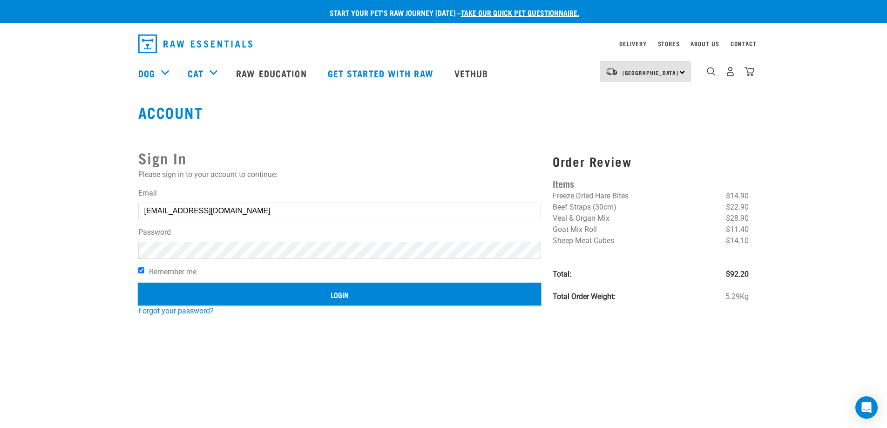
click at [216, 297] on input "Login" at bounding box center [339, 294] width 403 height 22
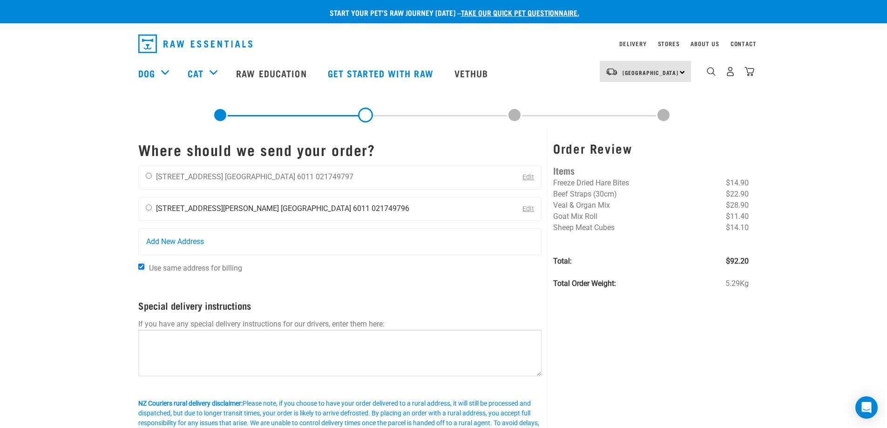
click at [148, 207] on input "radio" at bounding box center [149, 207] width 6 height 6
radio input "true"
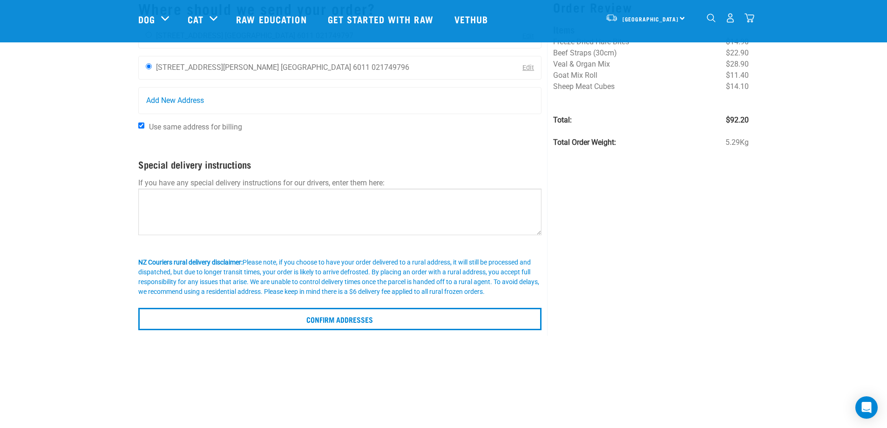
scroll to position [93, 0]
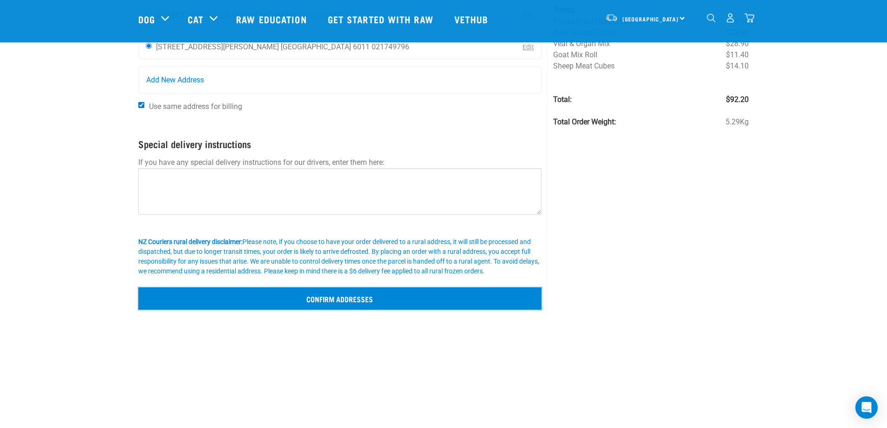
click at [326, 300] on input "Confirm addresses" at bounding box center [340, 298] width 404 height 22
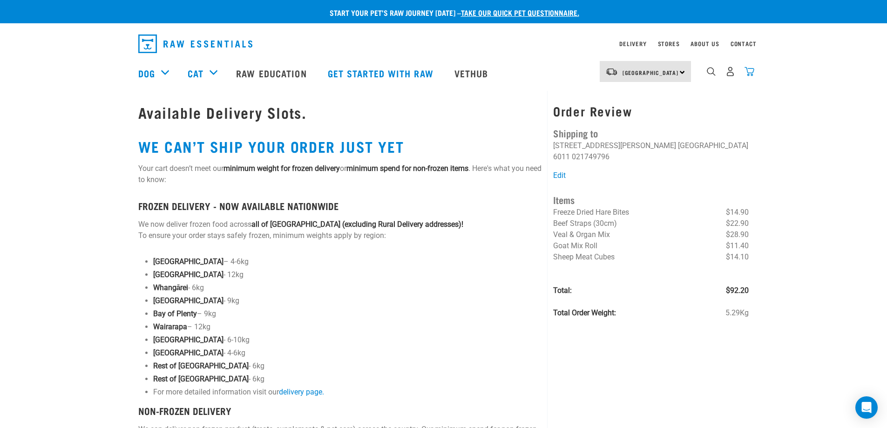
click at [751, 72] on img "dropdown navigation" at bounding box center [749, 72] width 10 height 10
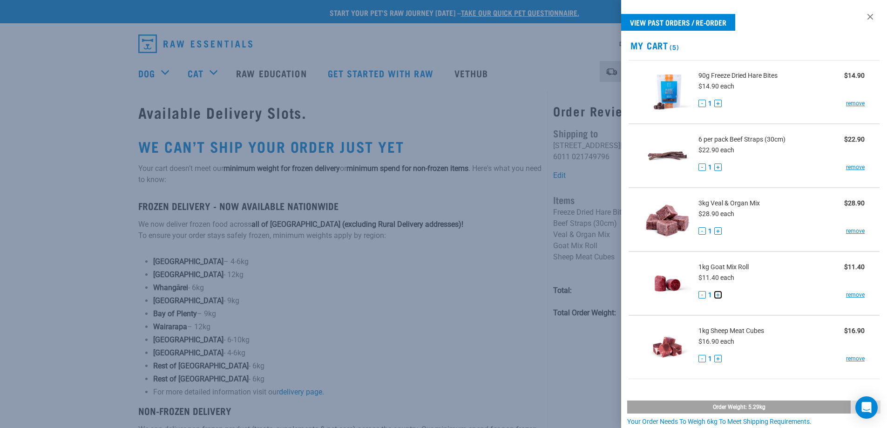
click at [718, 295] on button "+" at bounding box center [717, 294] width 7 height 7
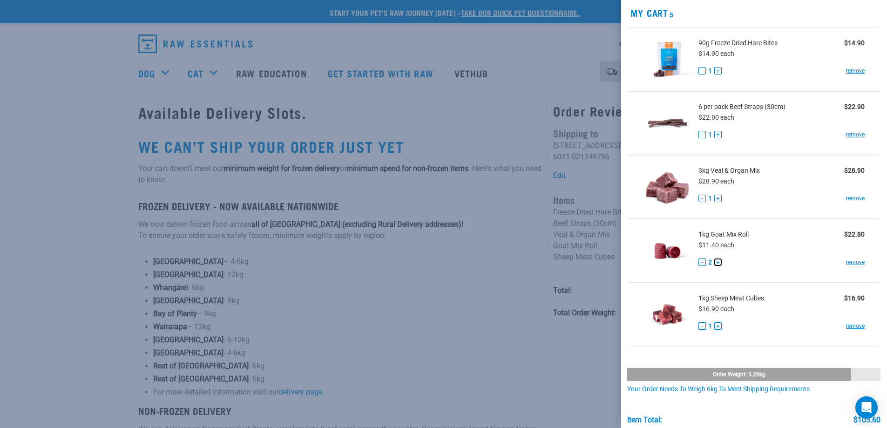
scroll to position [93, 0]
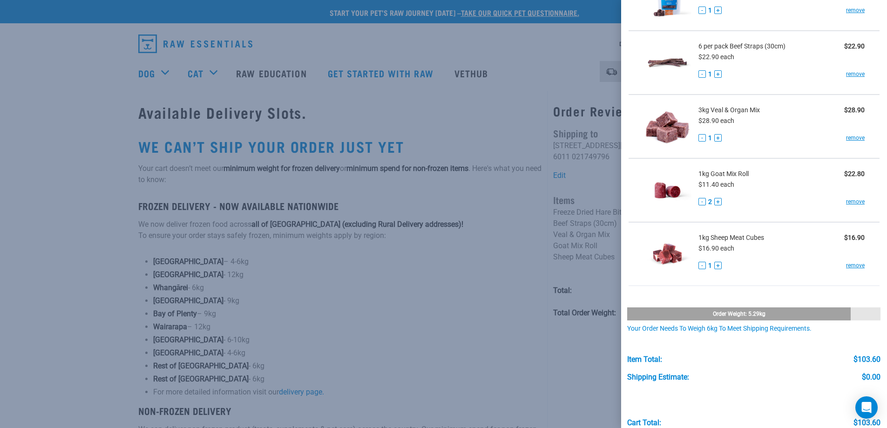
click at [764, 281] on li "1kg Sheep Meat Cubes $16.90 $16.90 each - 1 + remove" at bounding box center [753, 254] width 251 height 64
click at [725, 364] on div "Shipping Estimate: $0.00" at bounding box center [753, 373] width 253 height 18
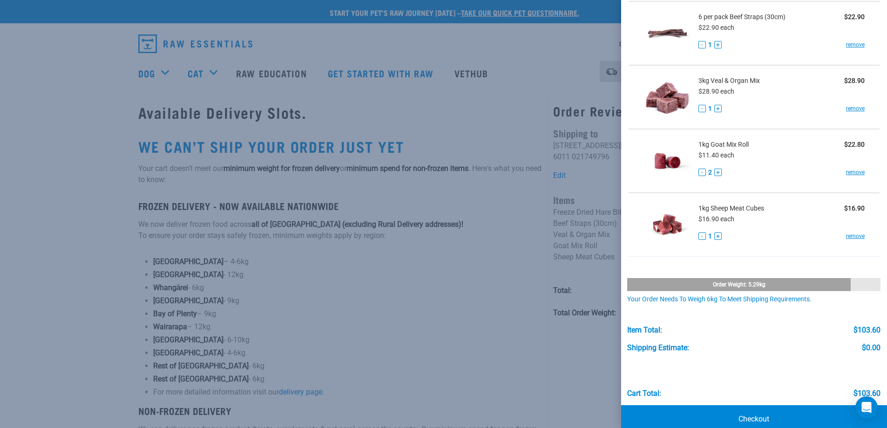
scroll to position [139, 0]
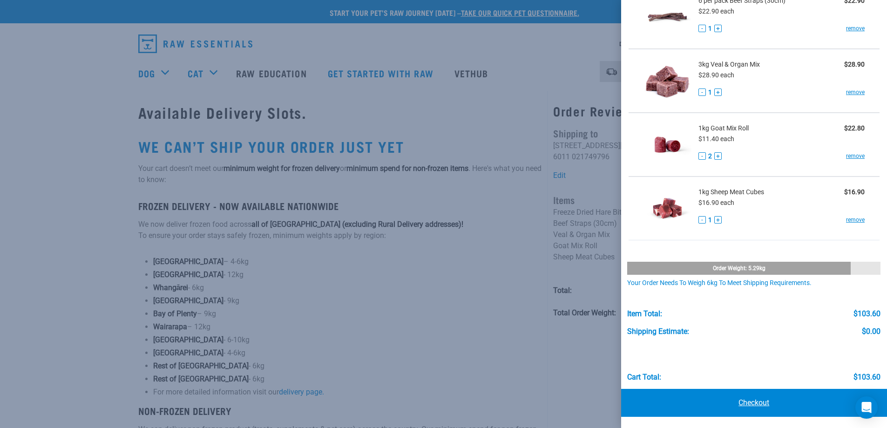
click at [753, 400] on link "Checkout" at bounding box center [754, 403] width 266 height 28
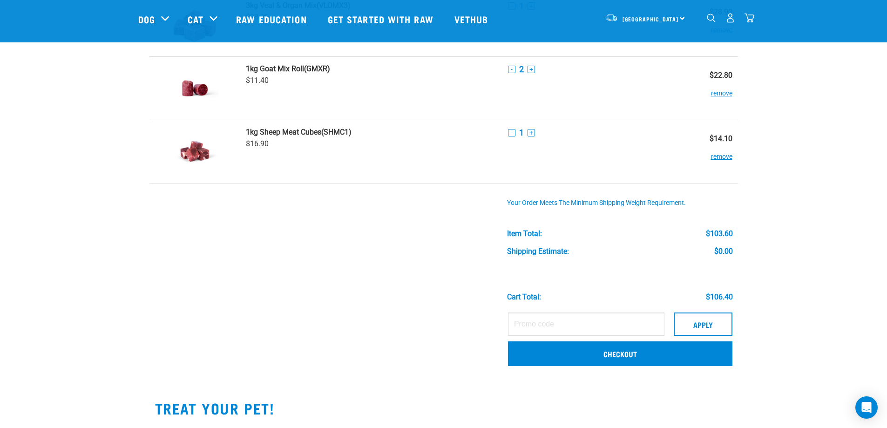
scroll to position [279, 0]
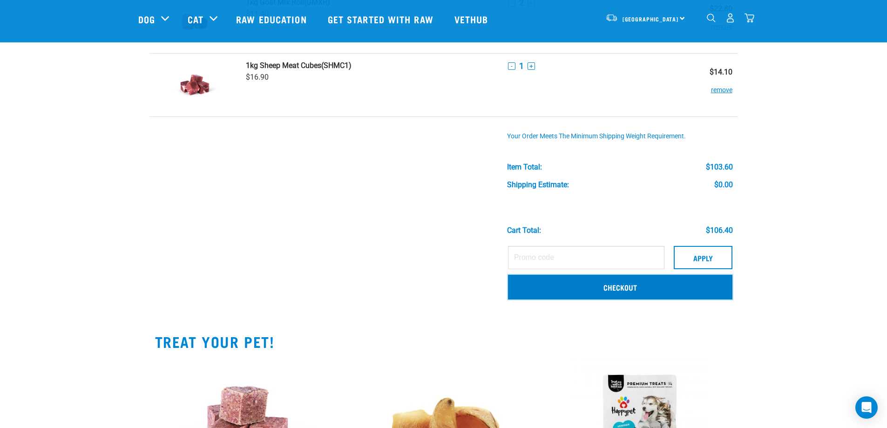
click at [607, 291] on link "Checkout" at bounding box center [620, 287] width 224 height 24
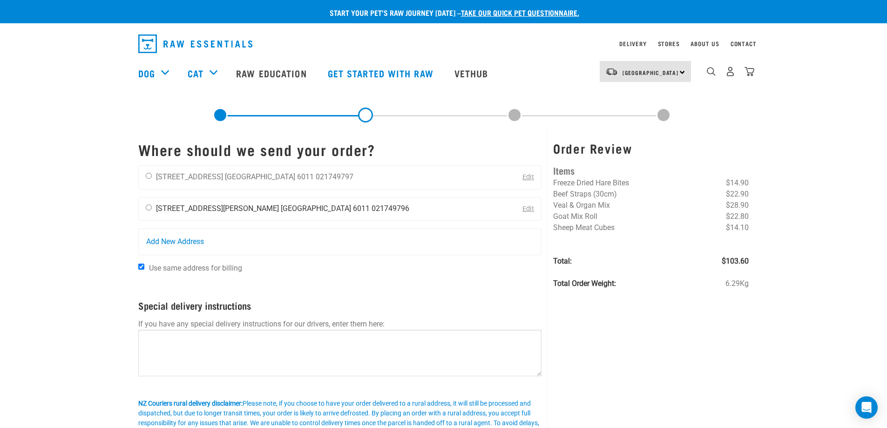
click at [281, 209] on li "[GEOGRAPHIC_DATA] 6011" at bounding box center [325, 208] width 89 height 9
click at [161, 207] on li "[STREET_ADDRESS][PERSON_NAME]" at bounding box center [217, 208] width 123 height 9
click at [147, 206] on input "radio" at bounding box center [149, 207] width 6 height 6
radio input "true"
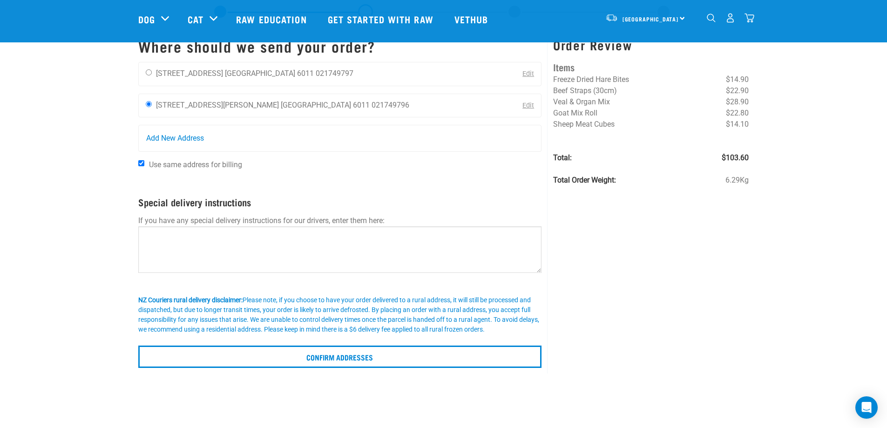
scroll to position [93, 0]
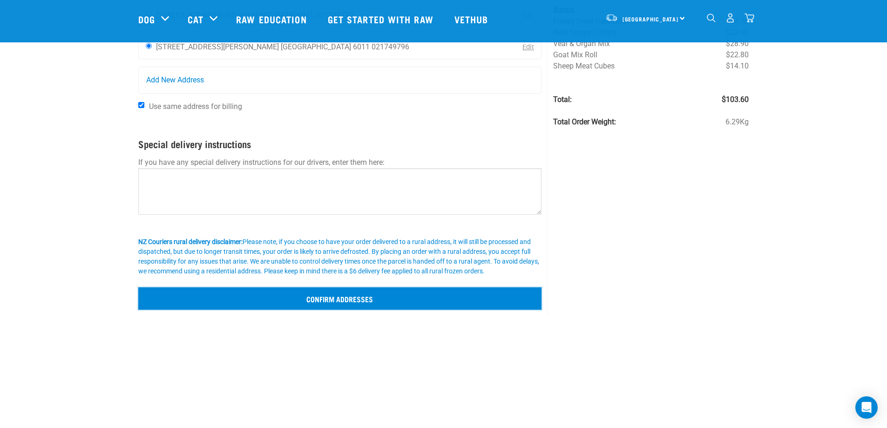
click at [318, 301] on input "Confirm addresses" at bounding box center [340, 298] width 404 height 22
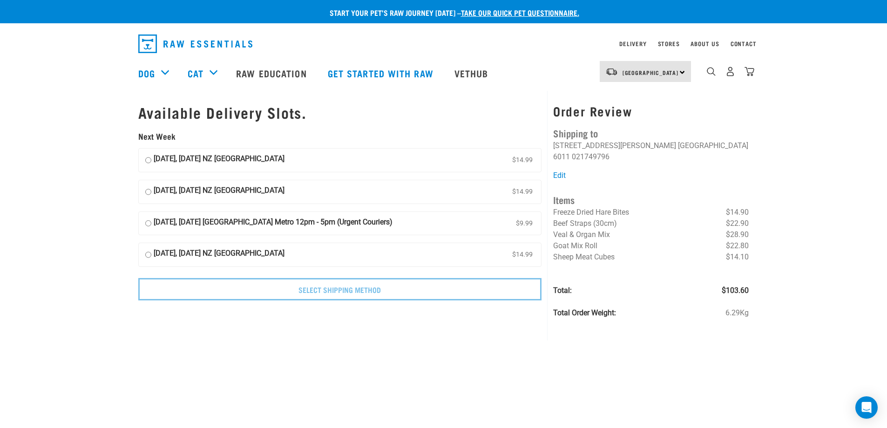
click at [147, 157] on input "[DATE], [DATE] NZ [GEOGRAPHIC_DATA] $14.99" at bounding box center [148, 160] width 6 height 14
radio input "true"
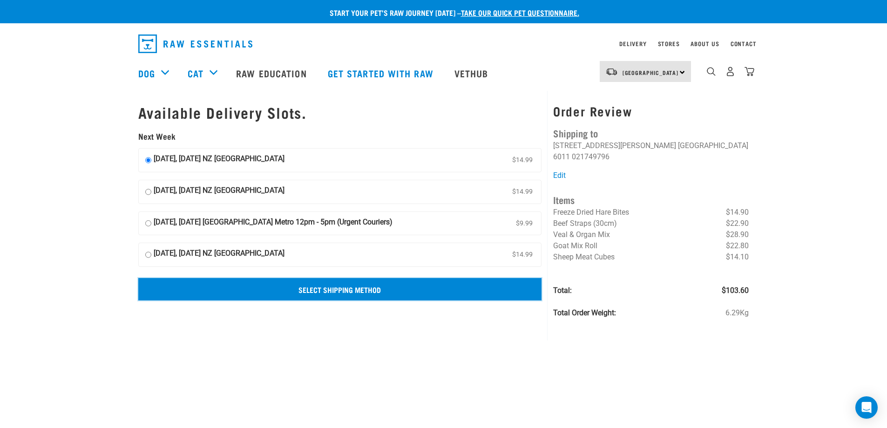
click at [320, 286] on input "Select Shipping Method" at bounding box center [340, 289] width 404 height 22
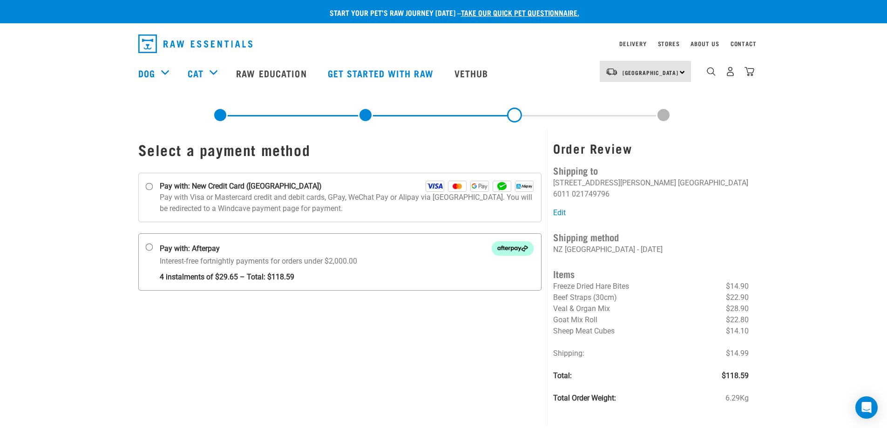
click at [146, 244] on input "Pay with: Afterpay Interest-free fortnightly payments for orders under $2,000.00" at bounding box center [148, 246] width 7 height 7
radio input "true"
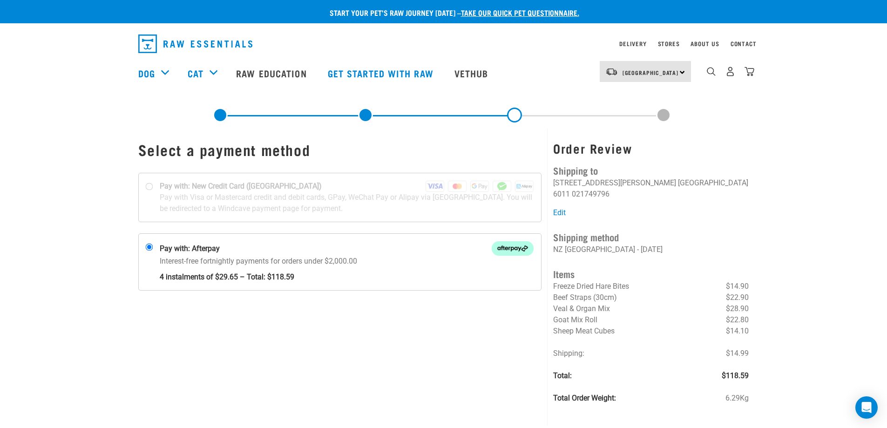
scroll to position [140, 0]
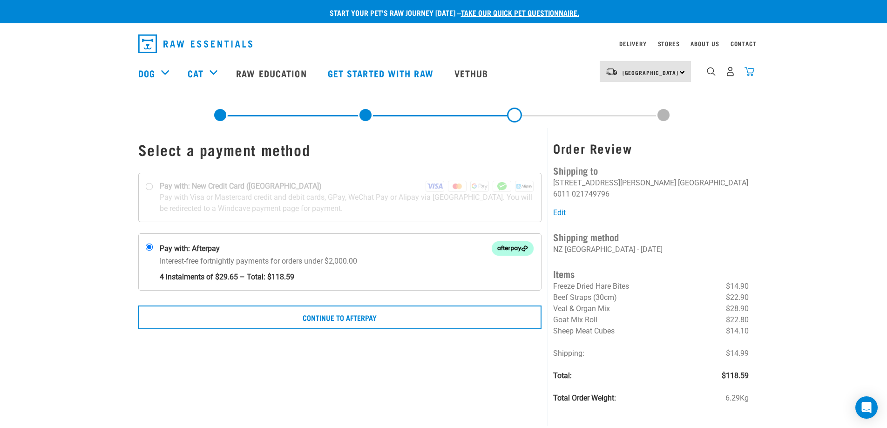
click at [750, 74] on img "dropdown navigation" at bounding box center [749, 72] width 10 height 10
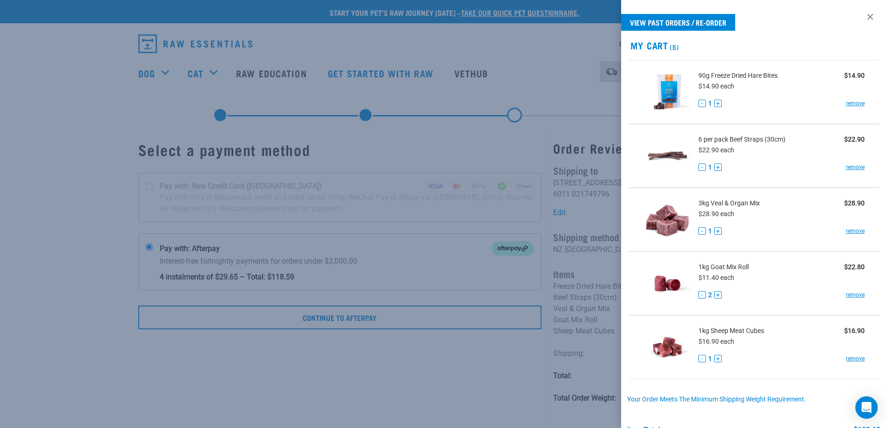
click at [767, 23] on div "View past orders / re-order My Cart (5) 90g Freeze Dried Hare Bites $14.90 $14.…" at bounding box center [754, 214] width 266 height 428
click at [702, 22] on link "View past orders / re-order" at bounding box center [678, 22] width 114 height 17
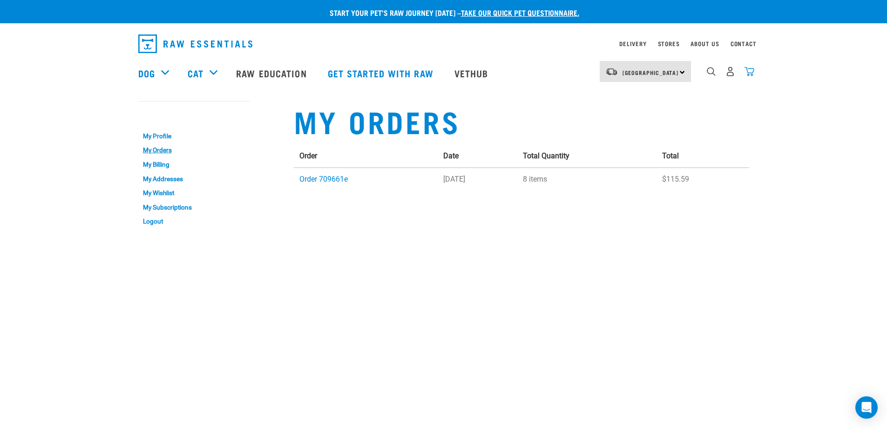
click at [749, 73] on img "dropdown navigation" at bounding box center [749, 72] width 10 height 10
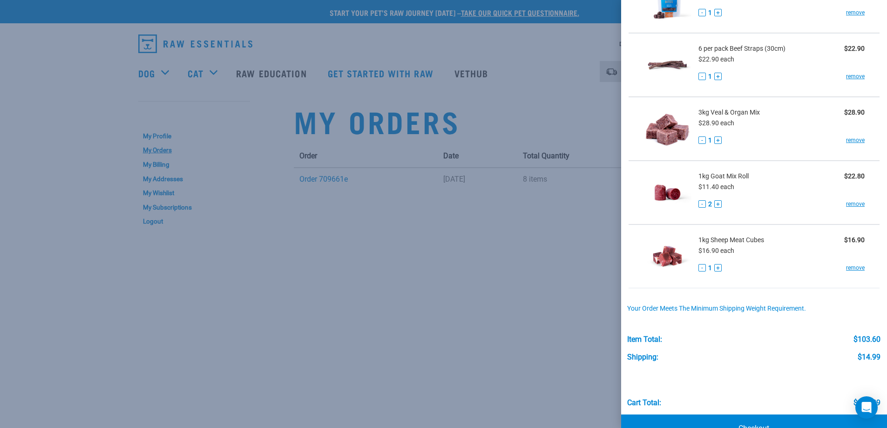
scroll to position [116, 0]
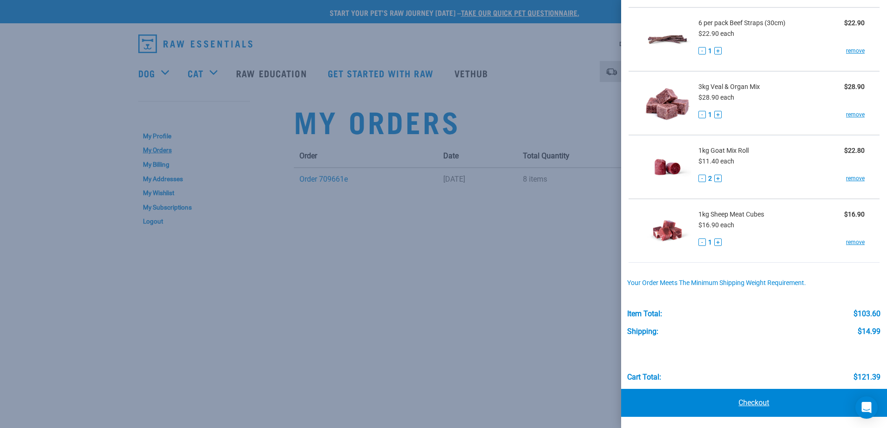
click at [751, 401] on link "Checkout" at bounding box center [754, 403] width 266 height 28
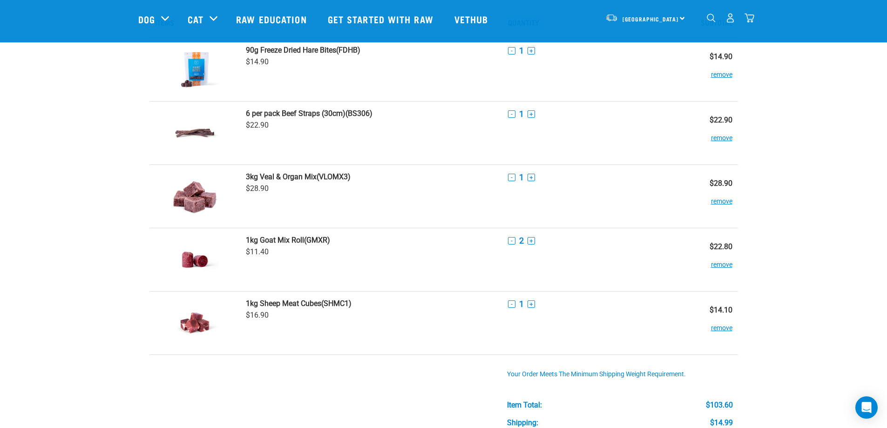
scroll to position [233, 0]
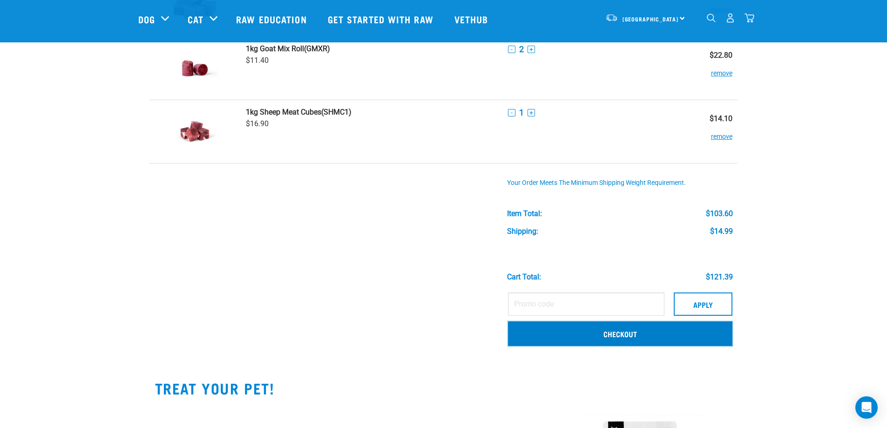
click at [614, 331] on link "Checkout" at bounding box center [620, 333] width 224 height 24
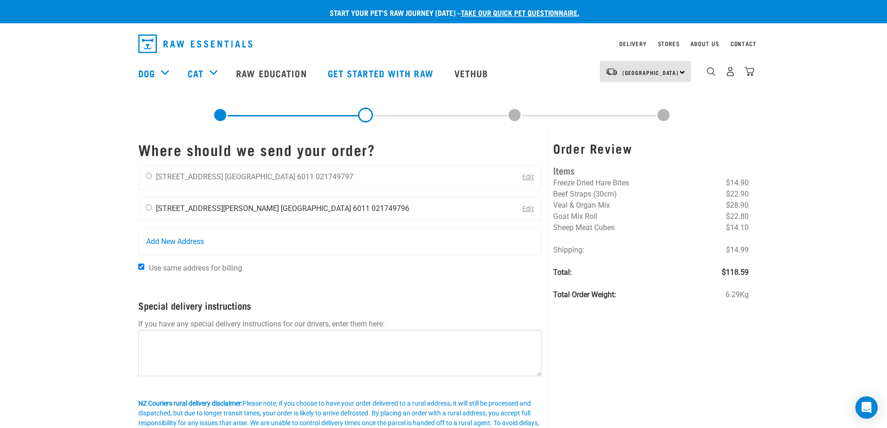
drag, startPoint x: 149, startPoint y: 207, endPoint x: 146, endPoint y: 216, distance: 9.6
click at [149, 208] on input "radio" at bounding box center [149, 207] width 6 height 6
radio input "true"
click at [72, 241] on div "Start your pet’s raw journey today – take our quick pet questionnaire. Delivery…" at bounding box center [443, 235] width 887 height 471
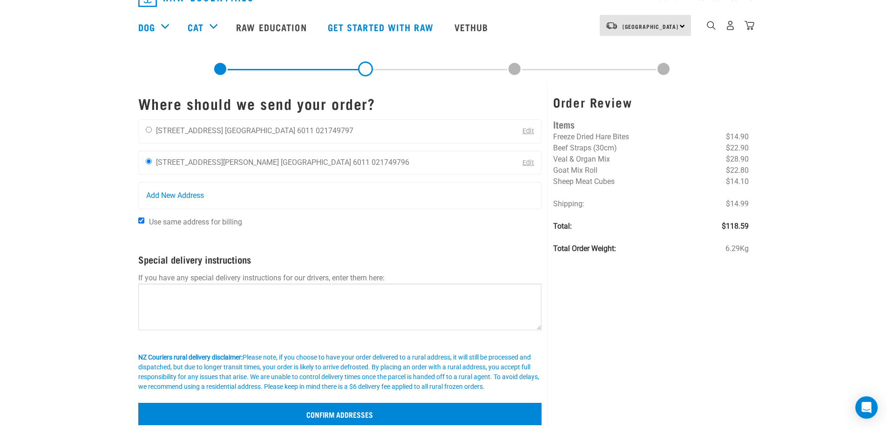
scroll to position [140, 0]
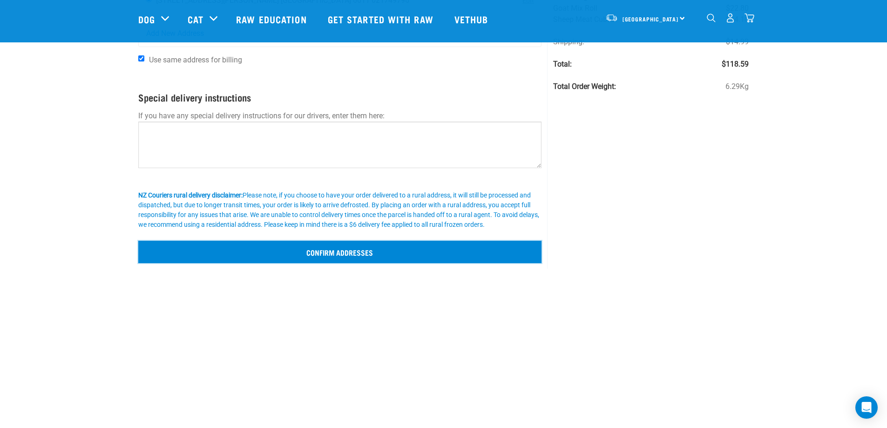
click at [320, 253] on input "Confirm addresses" at bounding box center [340, 252] width 404 height 22
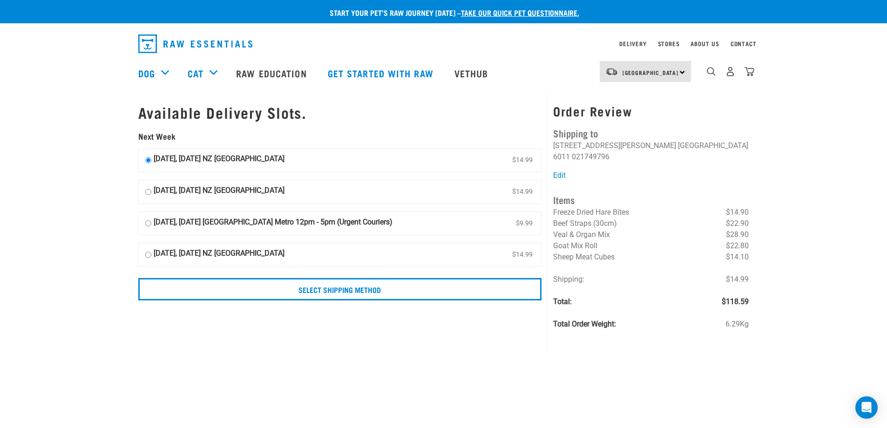
click at [149, 218] on input "[DATE], [DATE] [GEOGRAPHIC_DATA] Metro 12pm - 5pm (Urgent Couriers) $9.99" at bounding box center [148, 223] width 6 height 14
radio input "true"
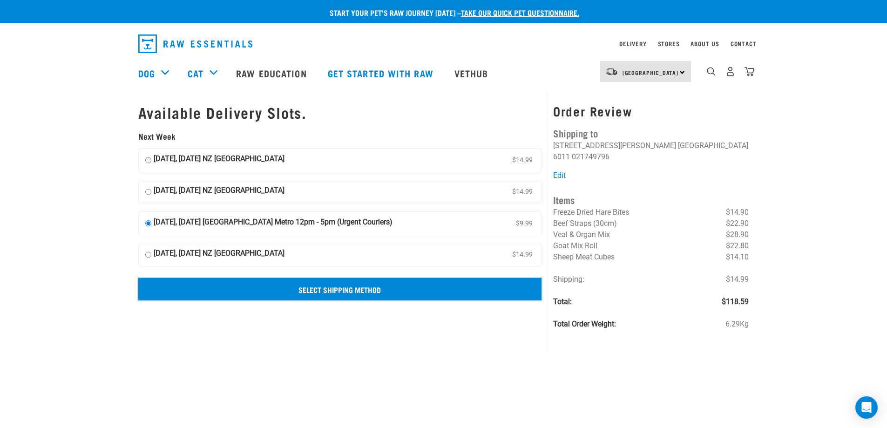
click at [369, 288] on input "Select Shipping Method" at bounding box center [340, 289] width 404 height 22
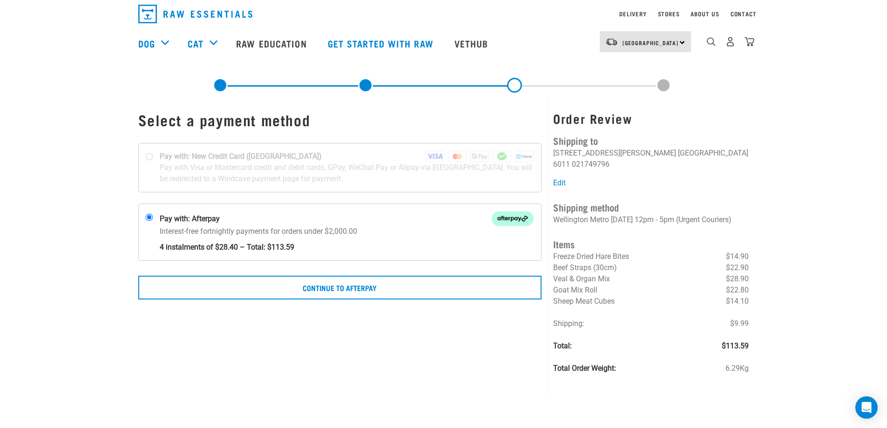
scroll to position [47, 0]
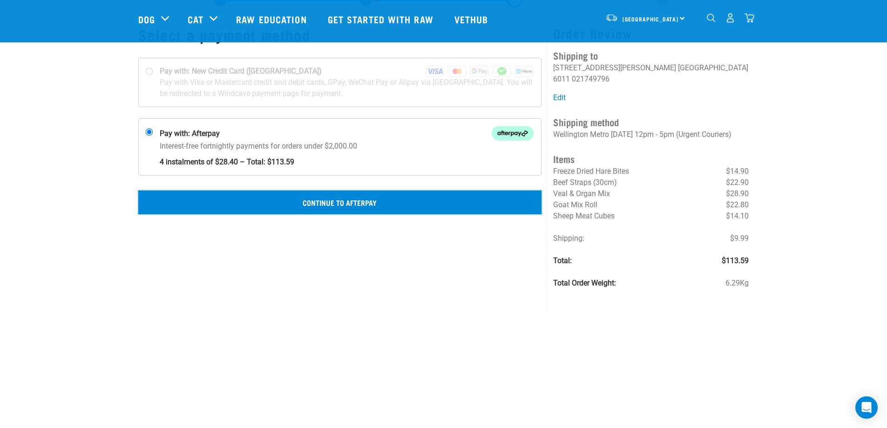
click at [338, 202] on button "Continue to Afterpay" at bounding box center [340, 201] width 404 height 23
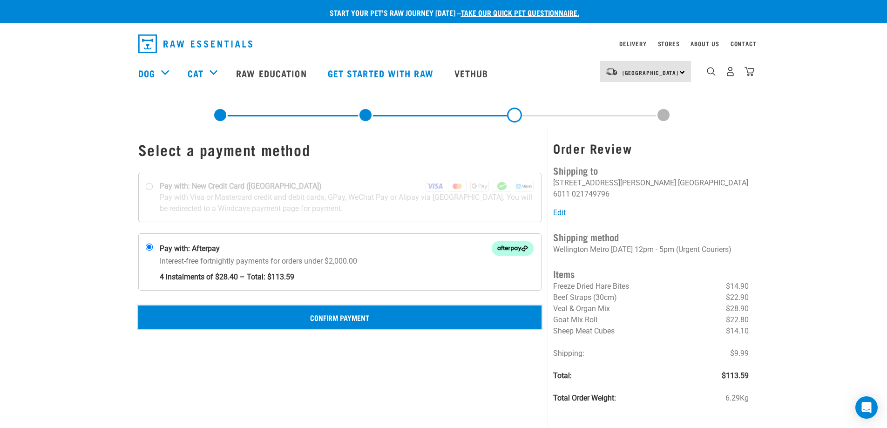
click at [365, 318] on button "Confirm Payment" at bounding box center [340, 316] width 404 height 23
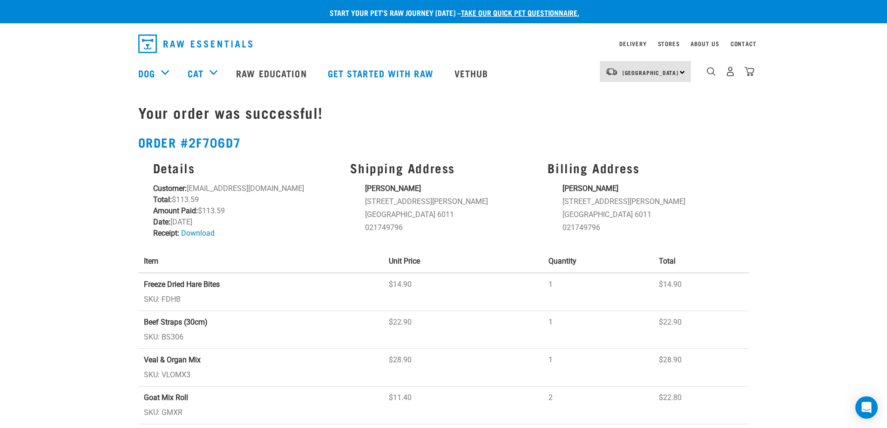
click at [65, 217] on div "Start your pet’s raw journey [DATE] – take our quick pet questionnaire. Deliver…" at bounding box center [443, 263] width 887 height 526
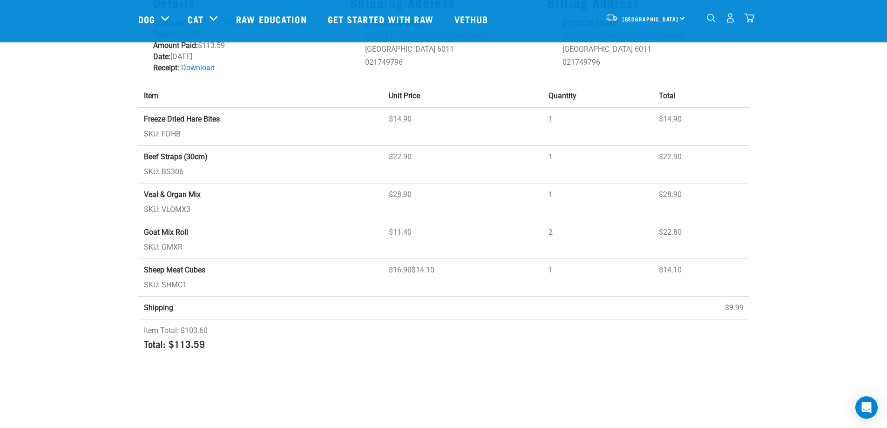
scroll to position [140, 0]
